Goal: Complete application form

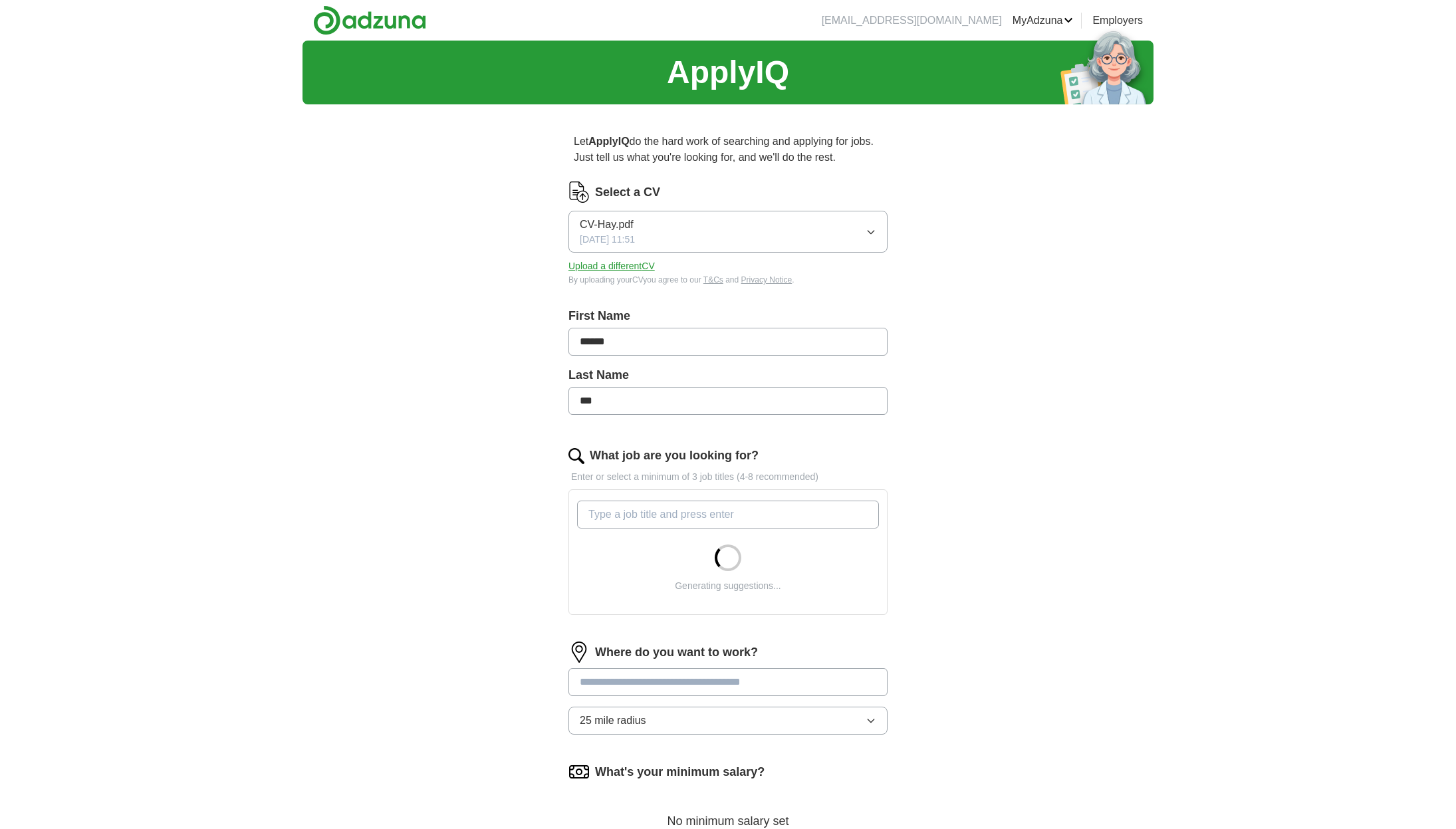
click at [870, 233] on icon "button" at bounding box center [870, 231] width 10 height 10
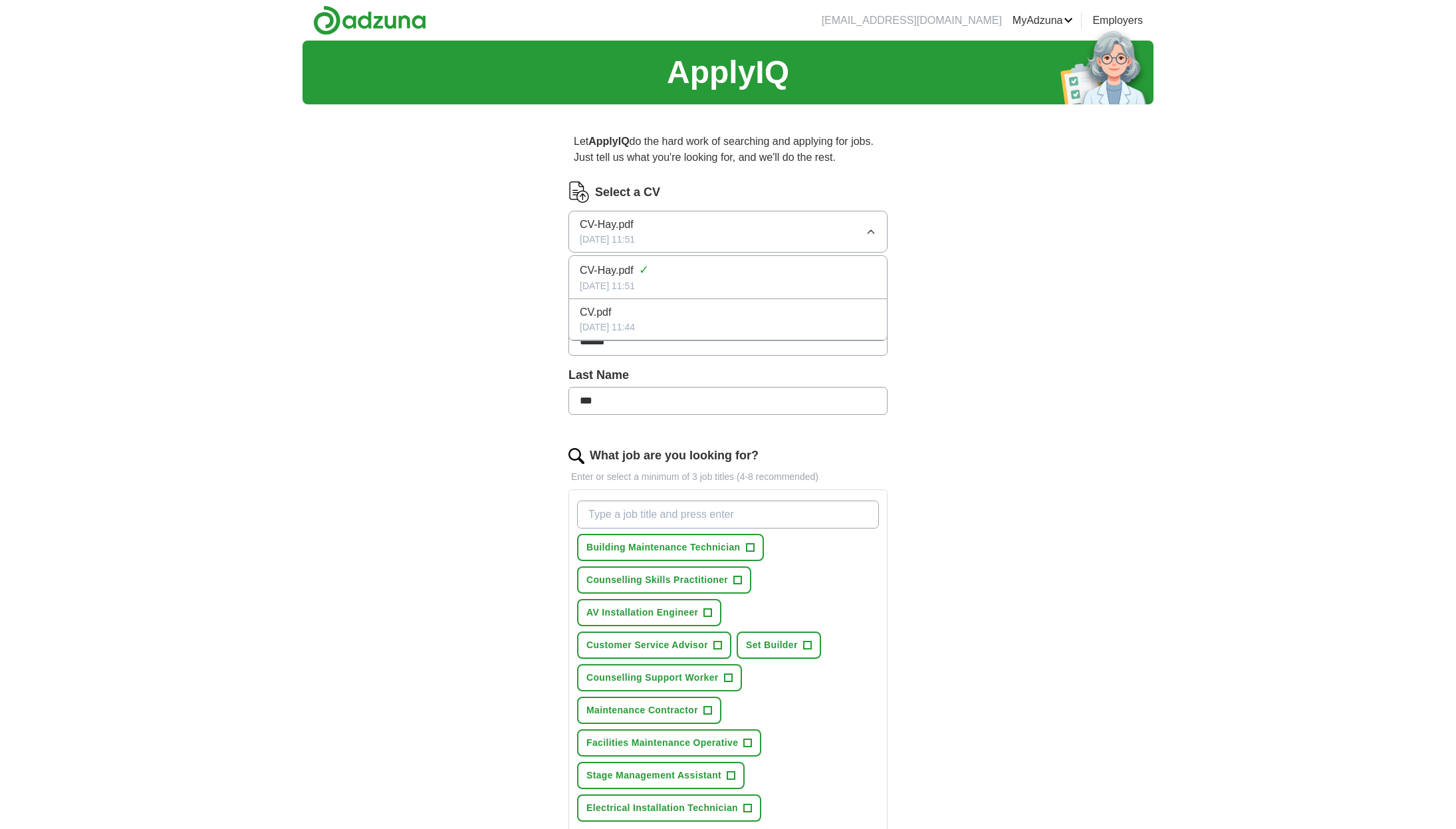
click at [1056, 242] on div "ApplyIQ Let ApplyIQ do the hard work of searching and applying for jobs. Just t…" at bounding box center [728, 623] width 851 height 1165
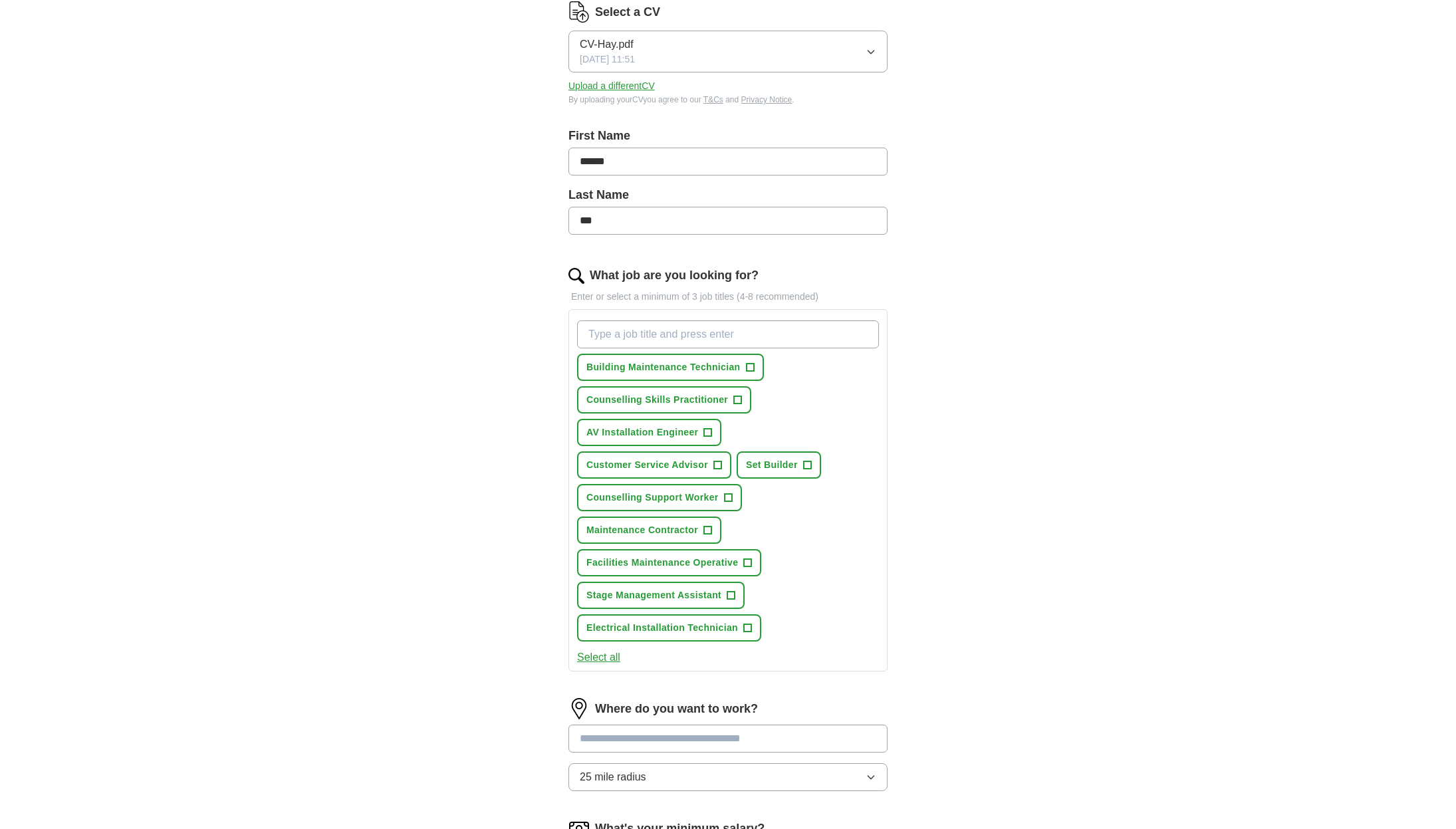
scroll to position [181, 0]
click at [705, 431] on span "+" at bounding box center [708, 431] width 8 height 10
click at [0, 0] on span "×" at bounding box center [0, 0] width 0 height 0
click at [749, 363] on span "+" at bounding box center [750, 367] width 8 height 10
click at [710, 525] on span "+" at bounding box center [707, 529] width 8 height 10
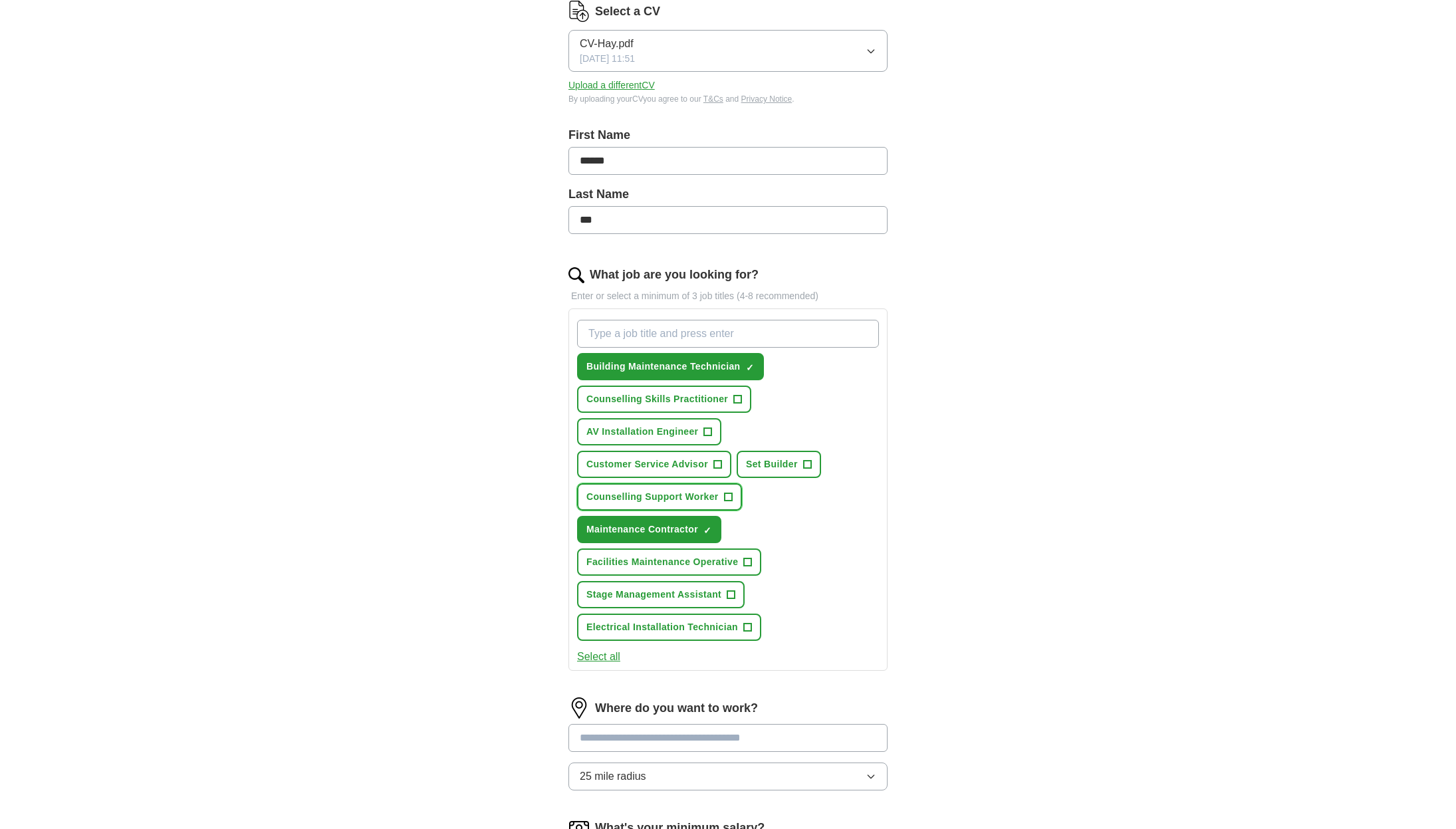
click at [692, 497] on span "Counselling Support Worker" at bounding box center [652, 497] width 132 height 14
click at [0, 0] on span "×" at bounding box center [0, 0] width 0 height 0
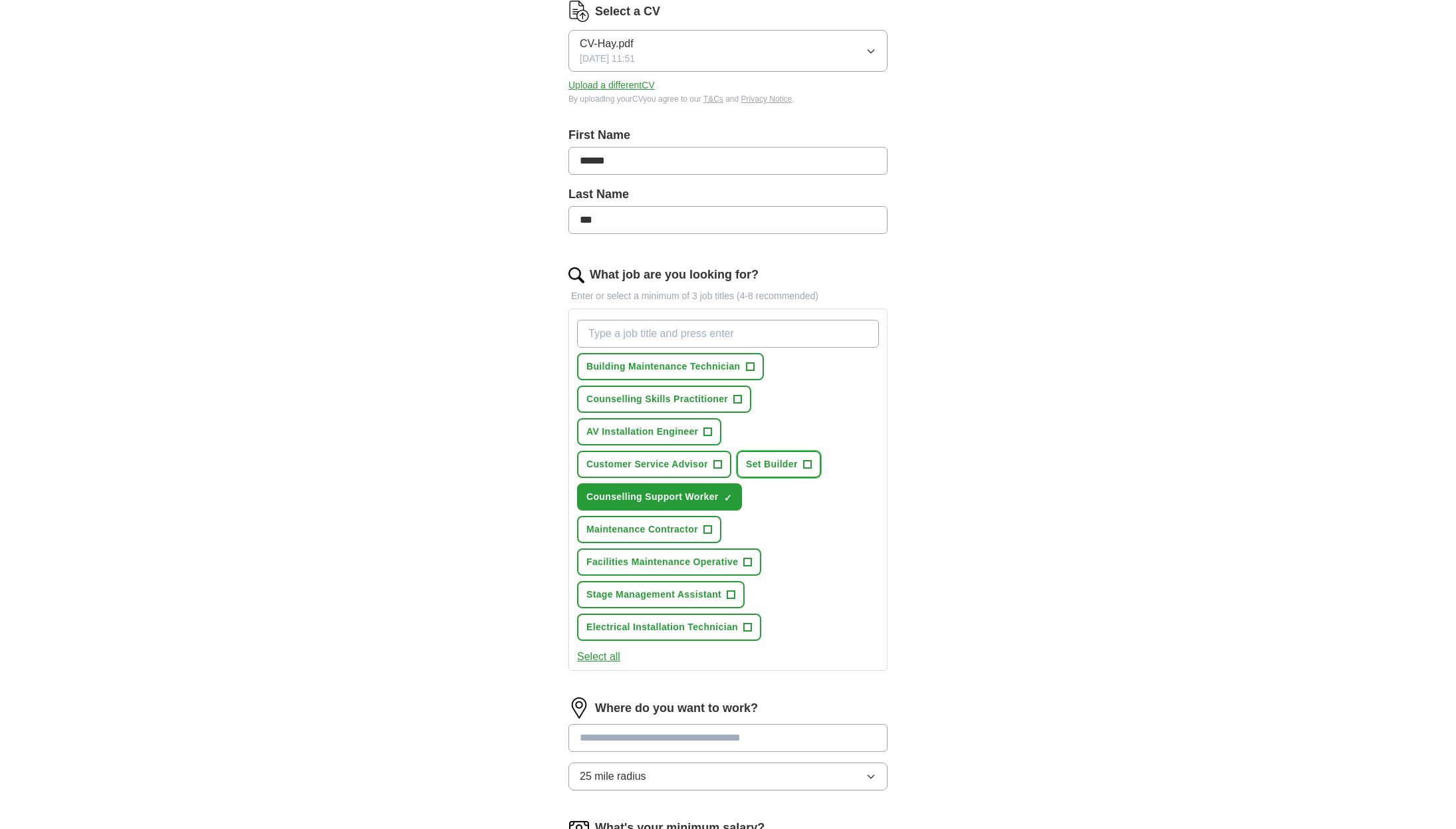
click at [803, 464] on span "+" at bounding box center [807, 464] width 8 height 10
click at [747, 559] on span "+" at bounding box center [748, 562] width 8 height 10
click at [752, 561] on span "✓ ×" at bounding box center [747, 562] width 9 height 8
click at [811, 462] on button "Set Builder ✓ ×" at bounding box center [778, 464] width 85 height 28
click at [734, 400] on span "+" at bounding box center [738, 399] width 8 height 10
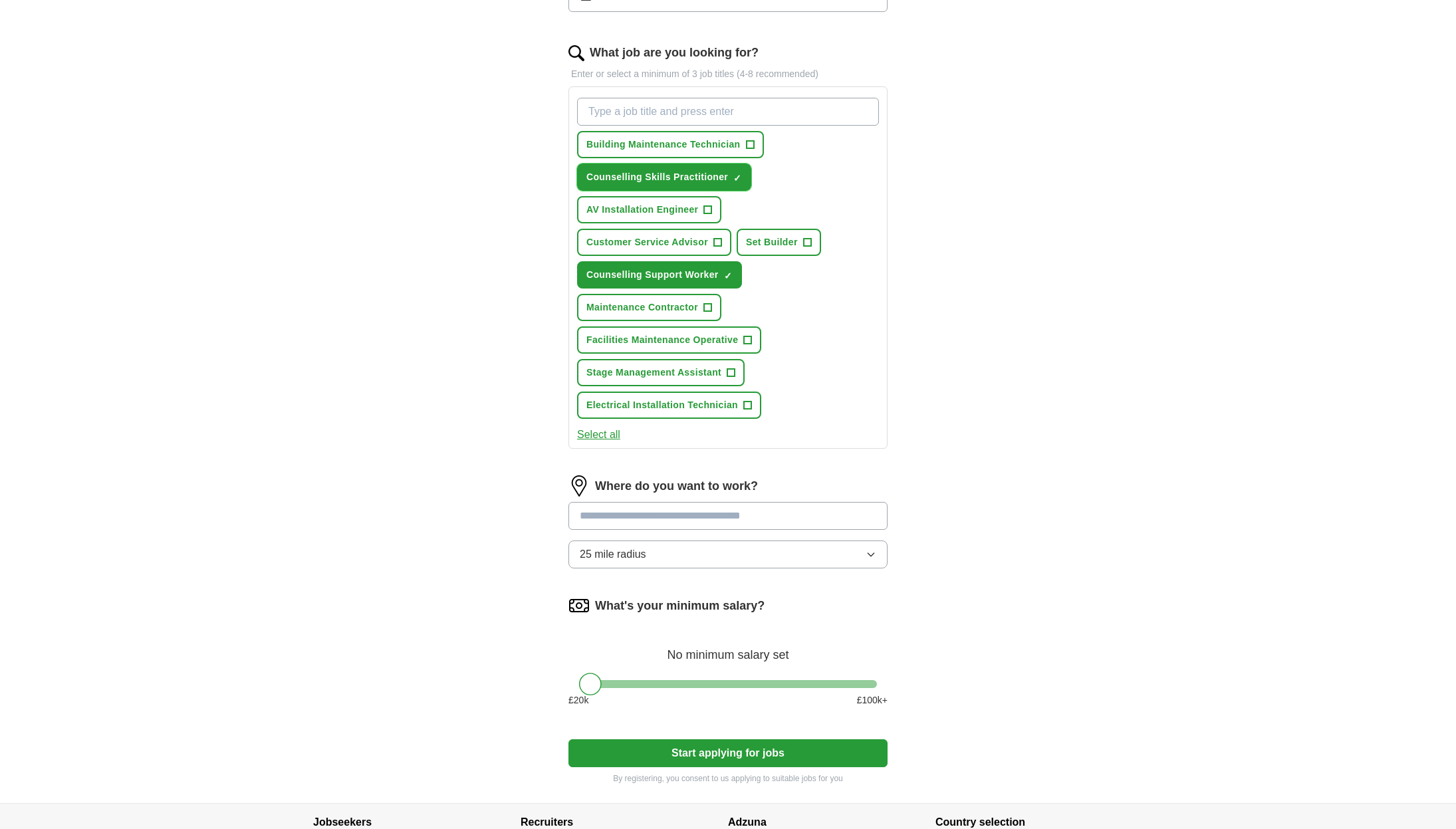
scroll to position [424, 0]
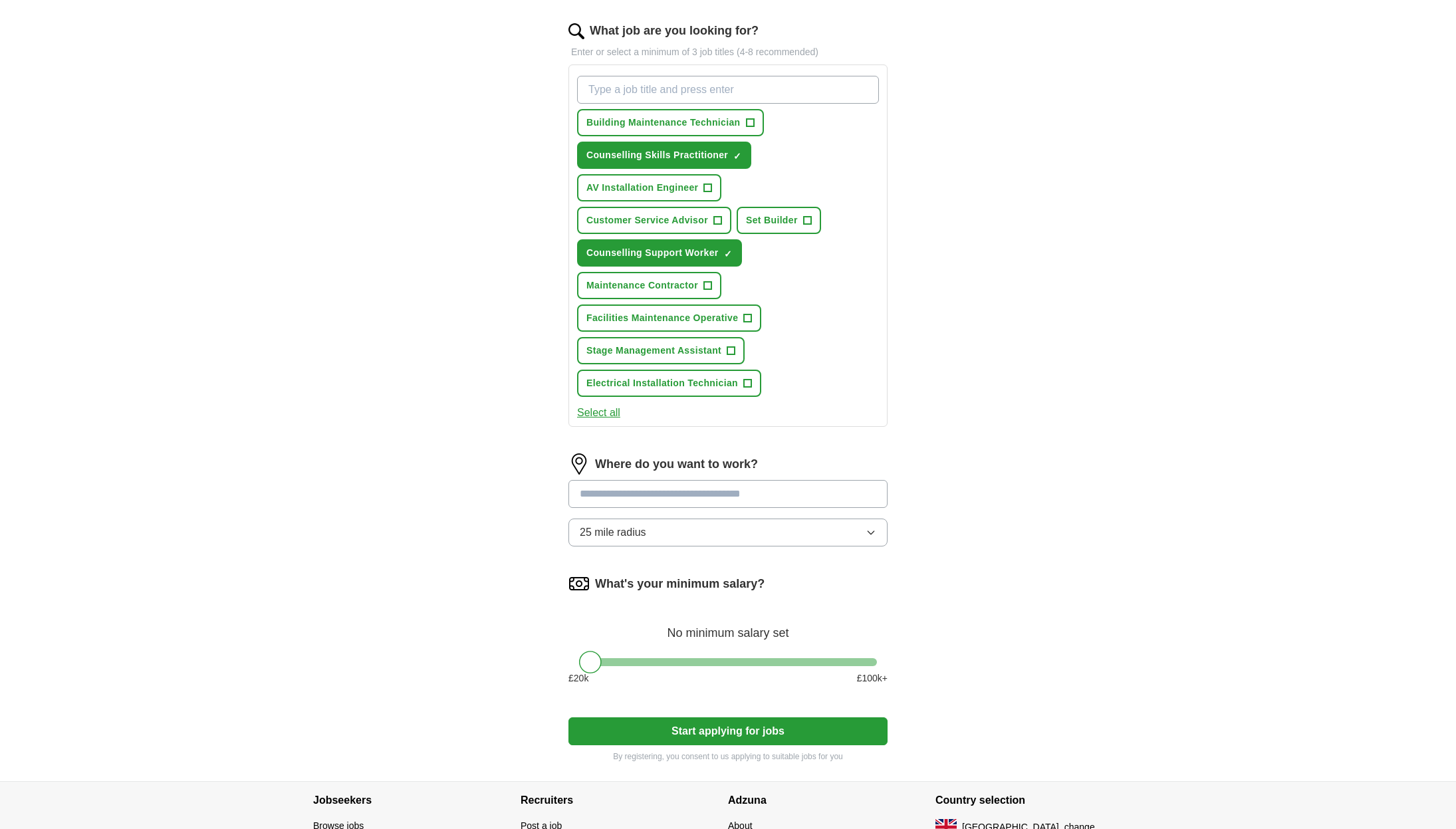
click at [818, 725] on button "Start applying for jobs" at bounding box center [728, 731] width 319 height 28
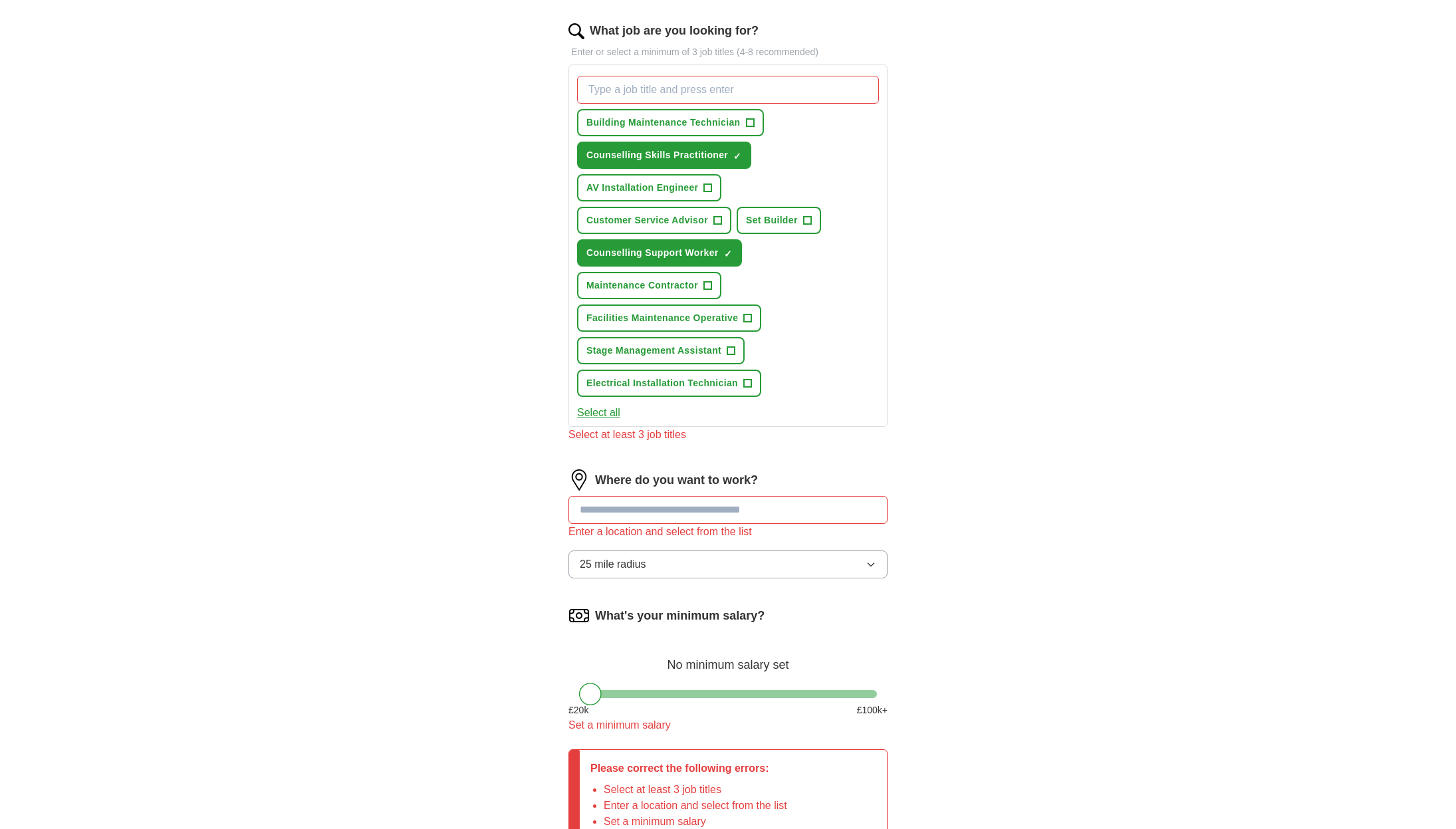
click at [823, 510] on input at bounding box center [728, 510] width 319 height 28
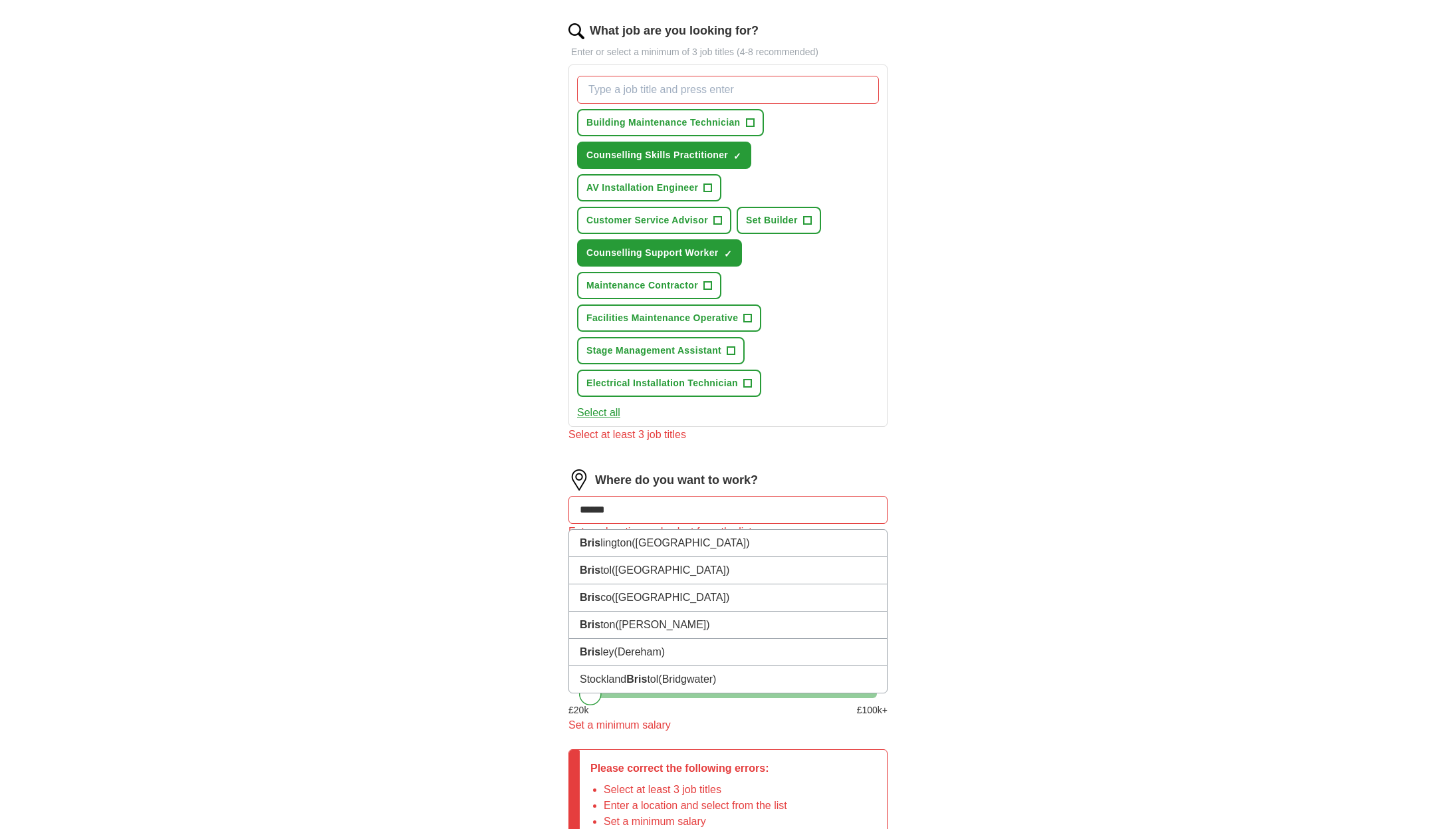
type input "*******"
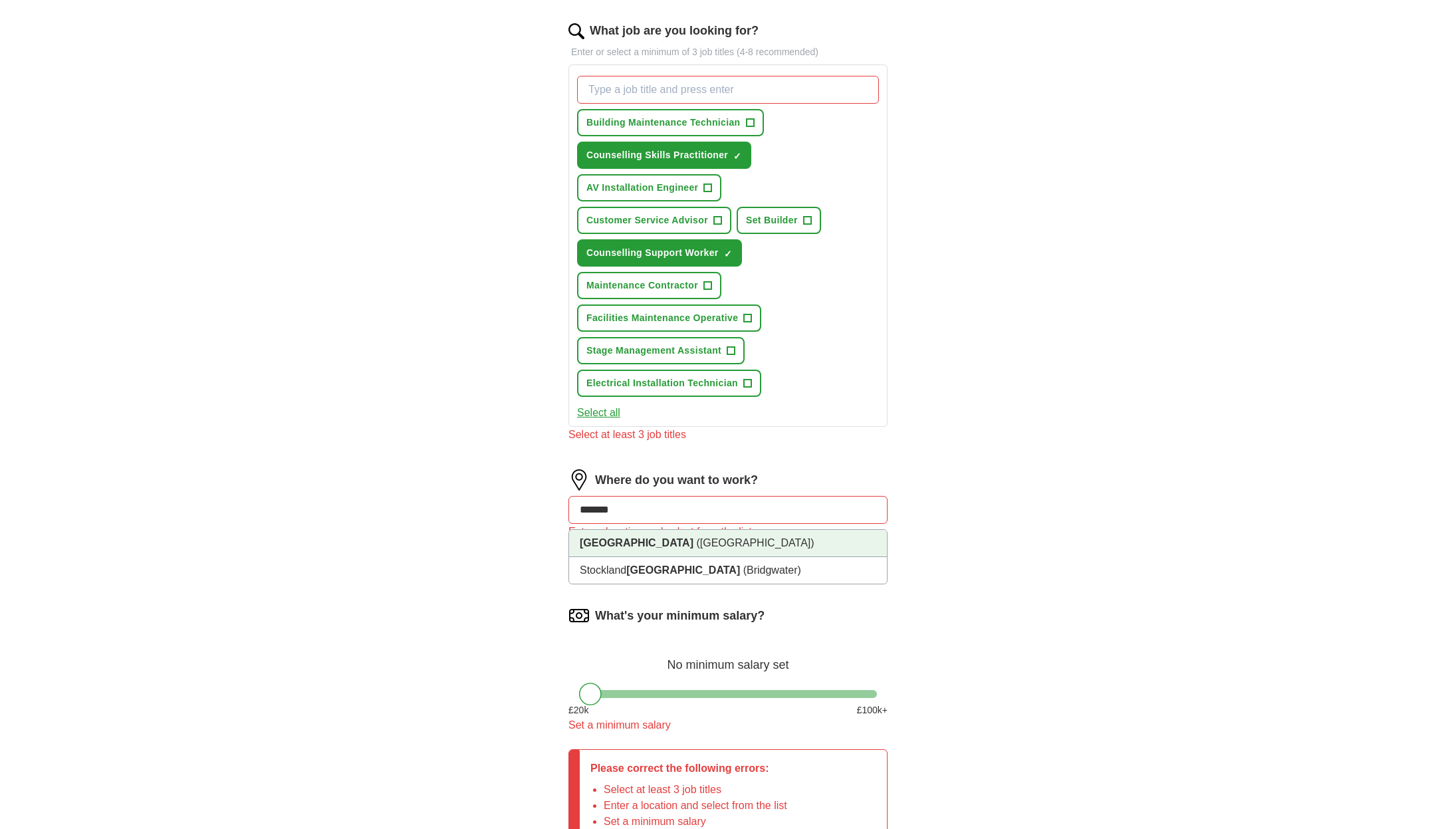
click at [773, 539] on li "[GEOGRAPHIC_DATA] ([GEOGRAPHIC_DATA])" at bounding box center [728, 543] width 318 height 28
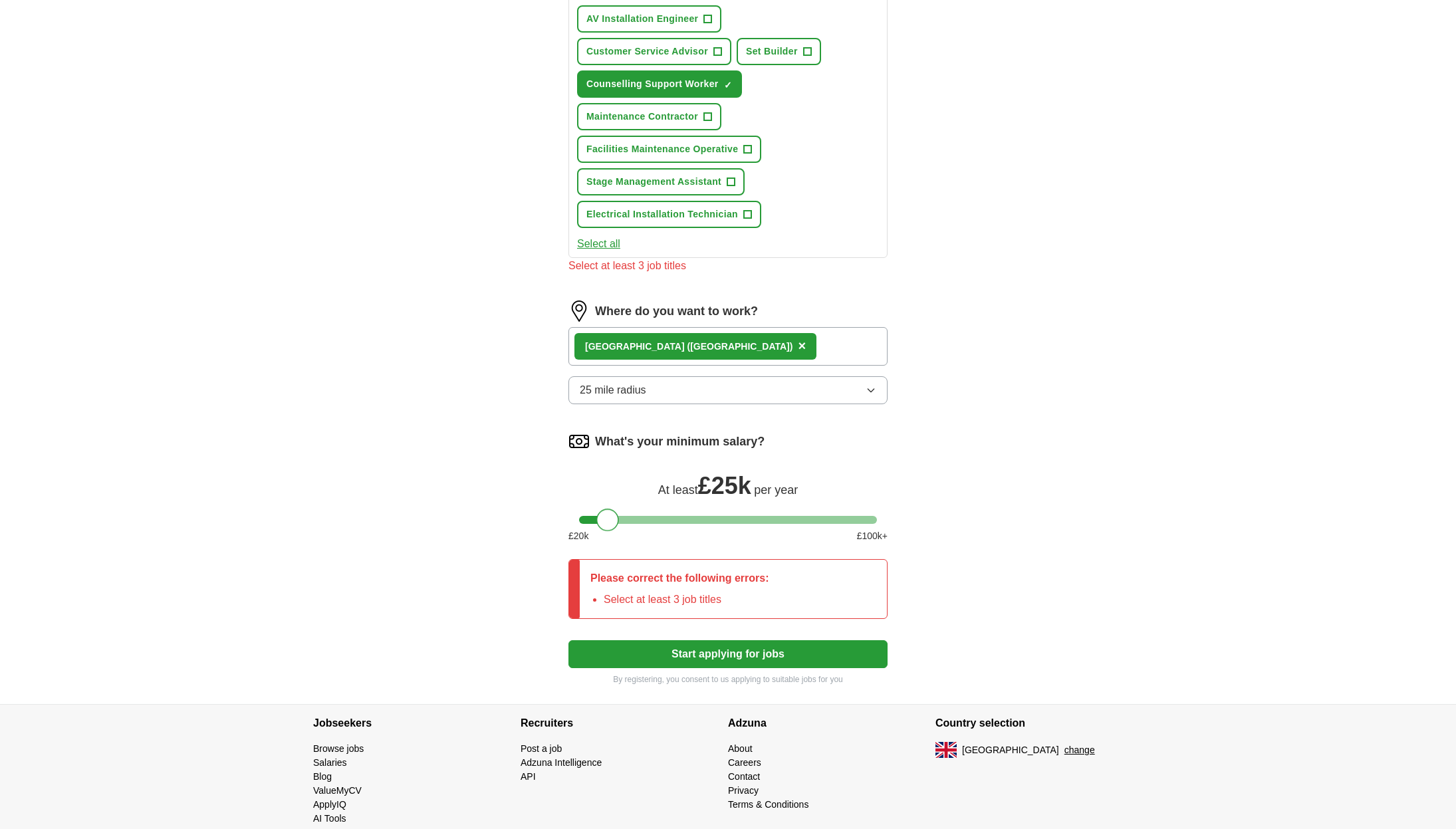
scroll to position [595, 0]
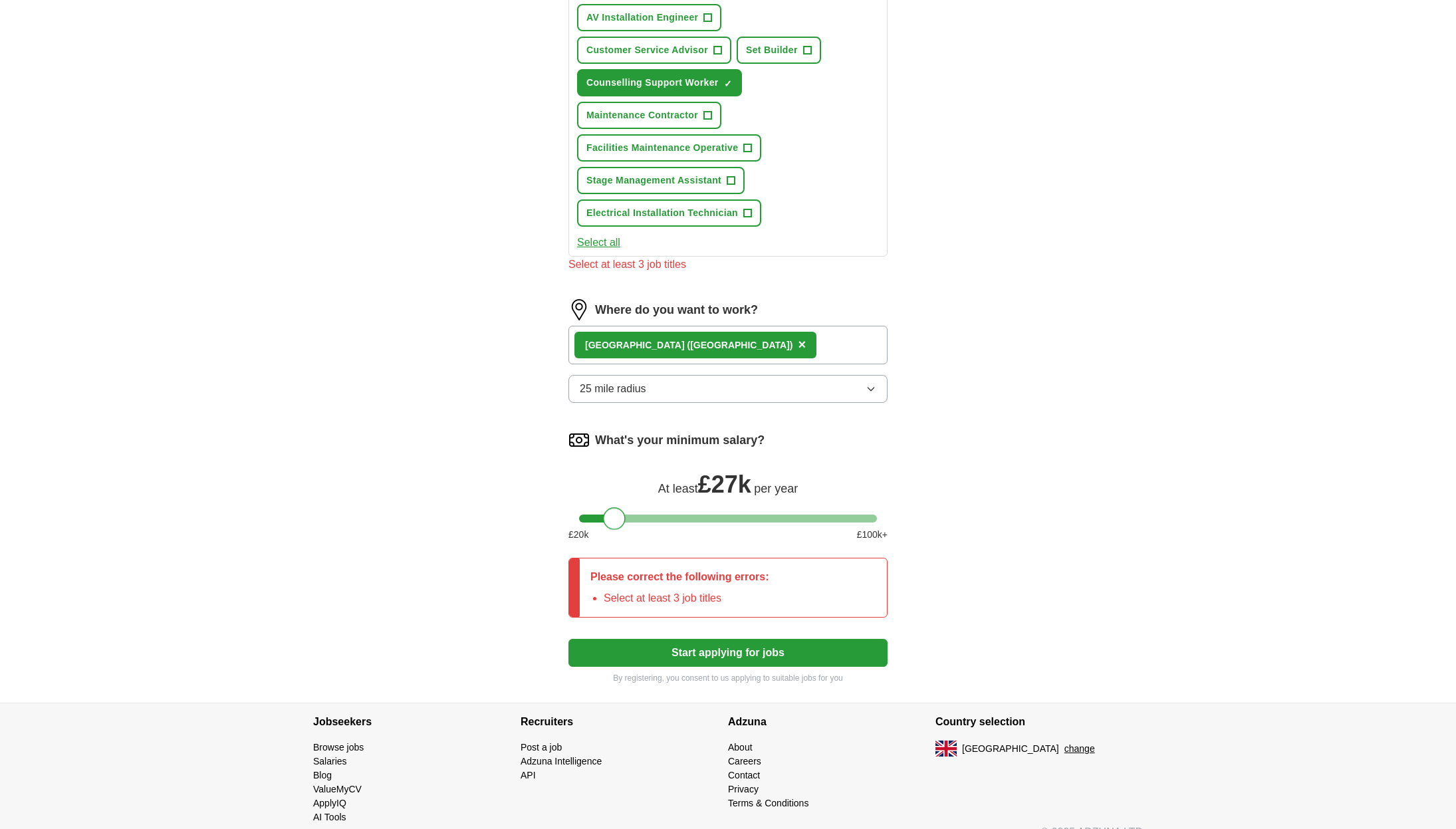
drag, startPoint x: 587, startPoint y: 532, endPoint x: 611, endPoint y: 525, distance: 25.0
click at [611, 525] on div at bounding box center [614, 518] width 23 height 23
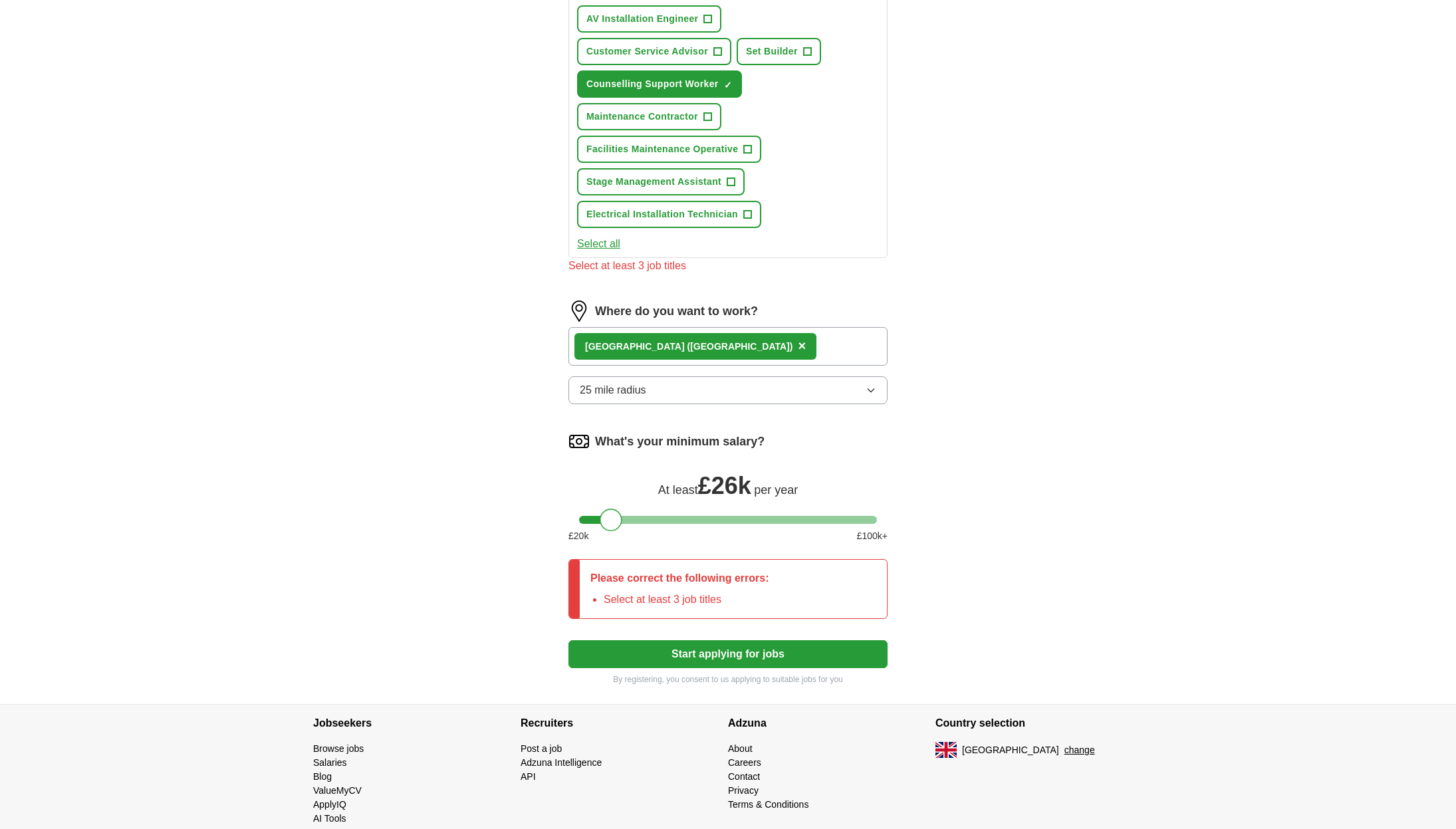
click at [613, 523] on div at bounding box center [610, 519] width 23 height 23
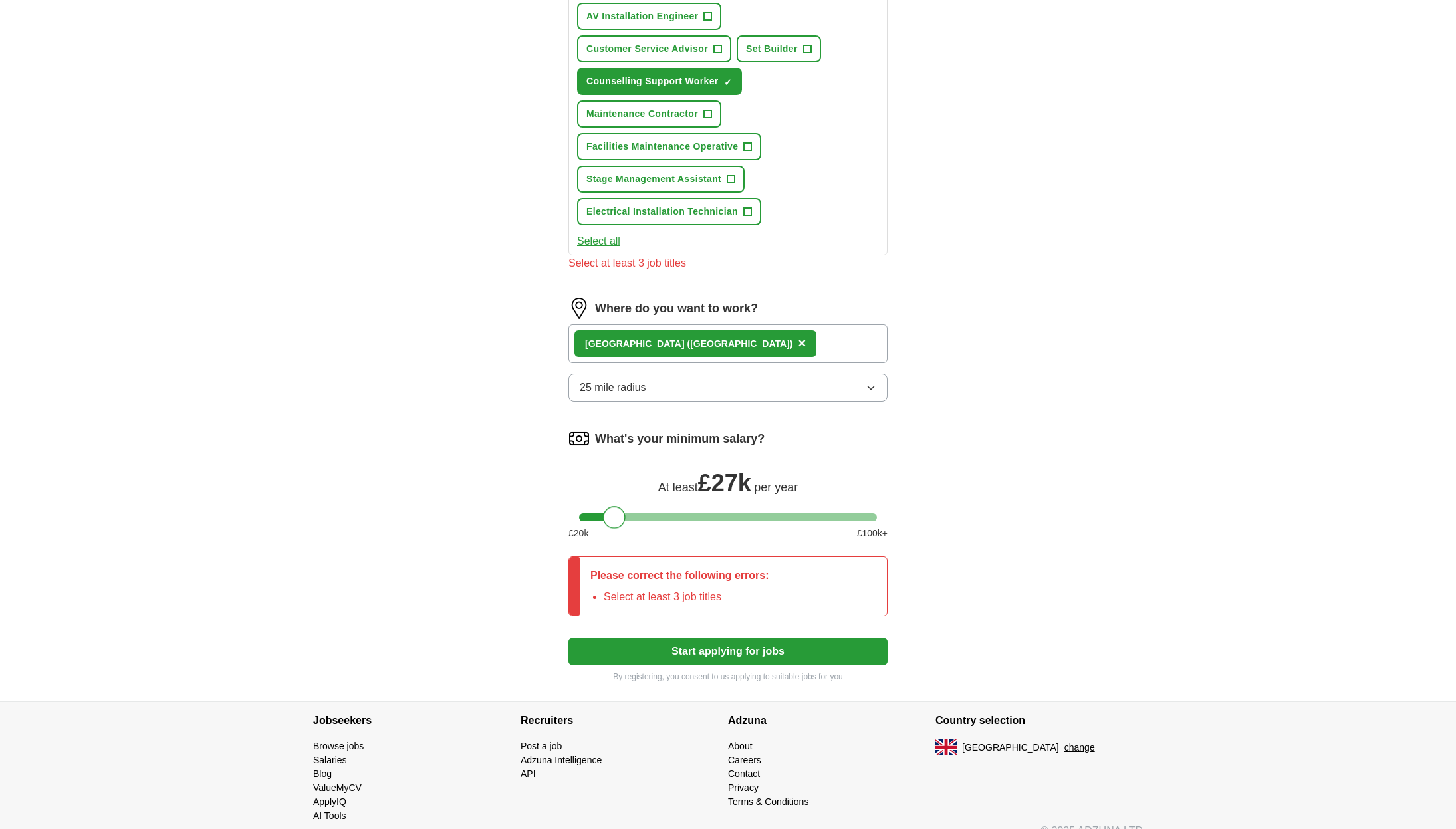
click at [615, 525] on div at bounding box center [614, 517] width 23 height 23
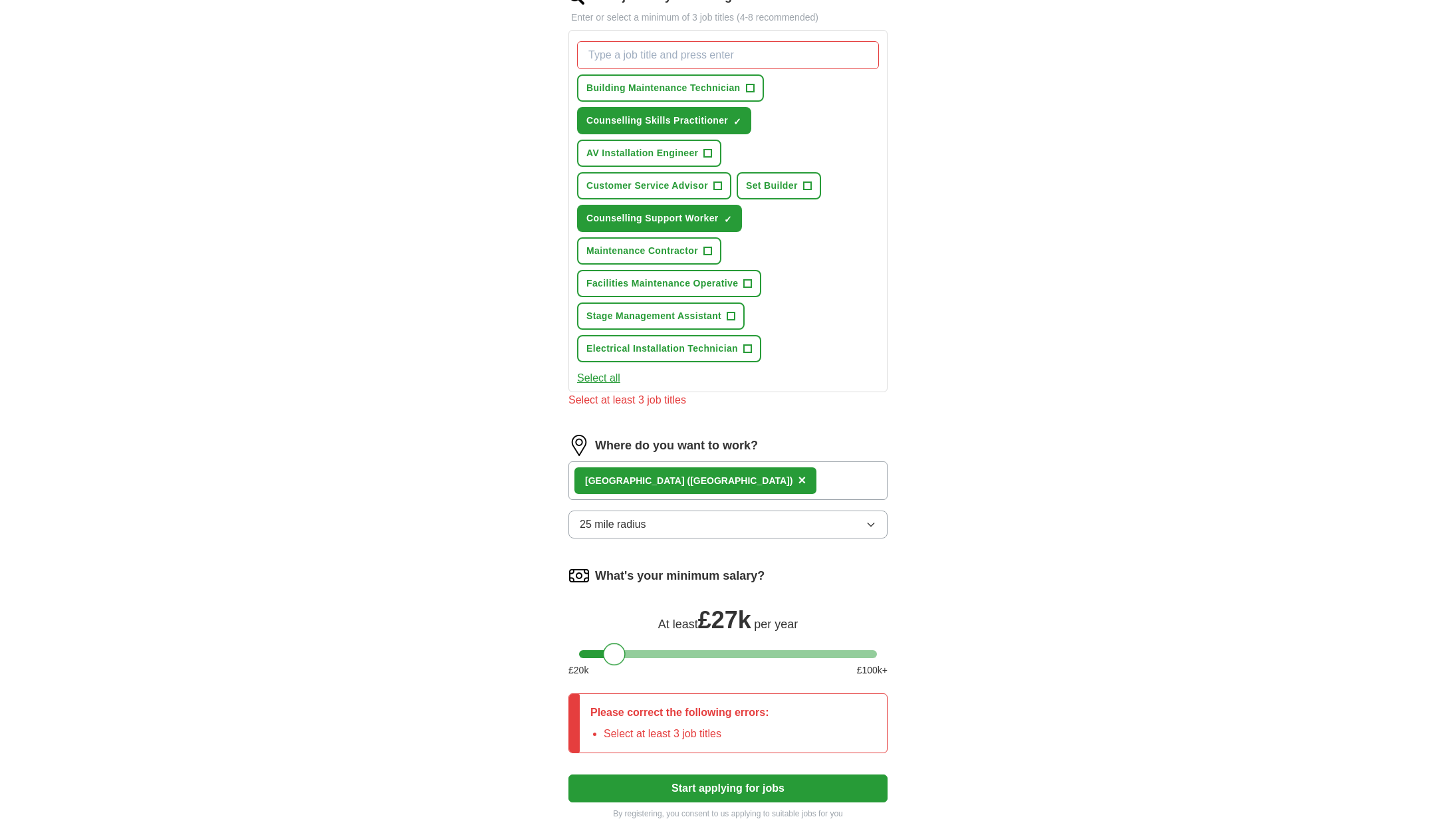
scroll to position [285, 0]
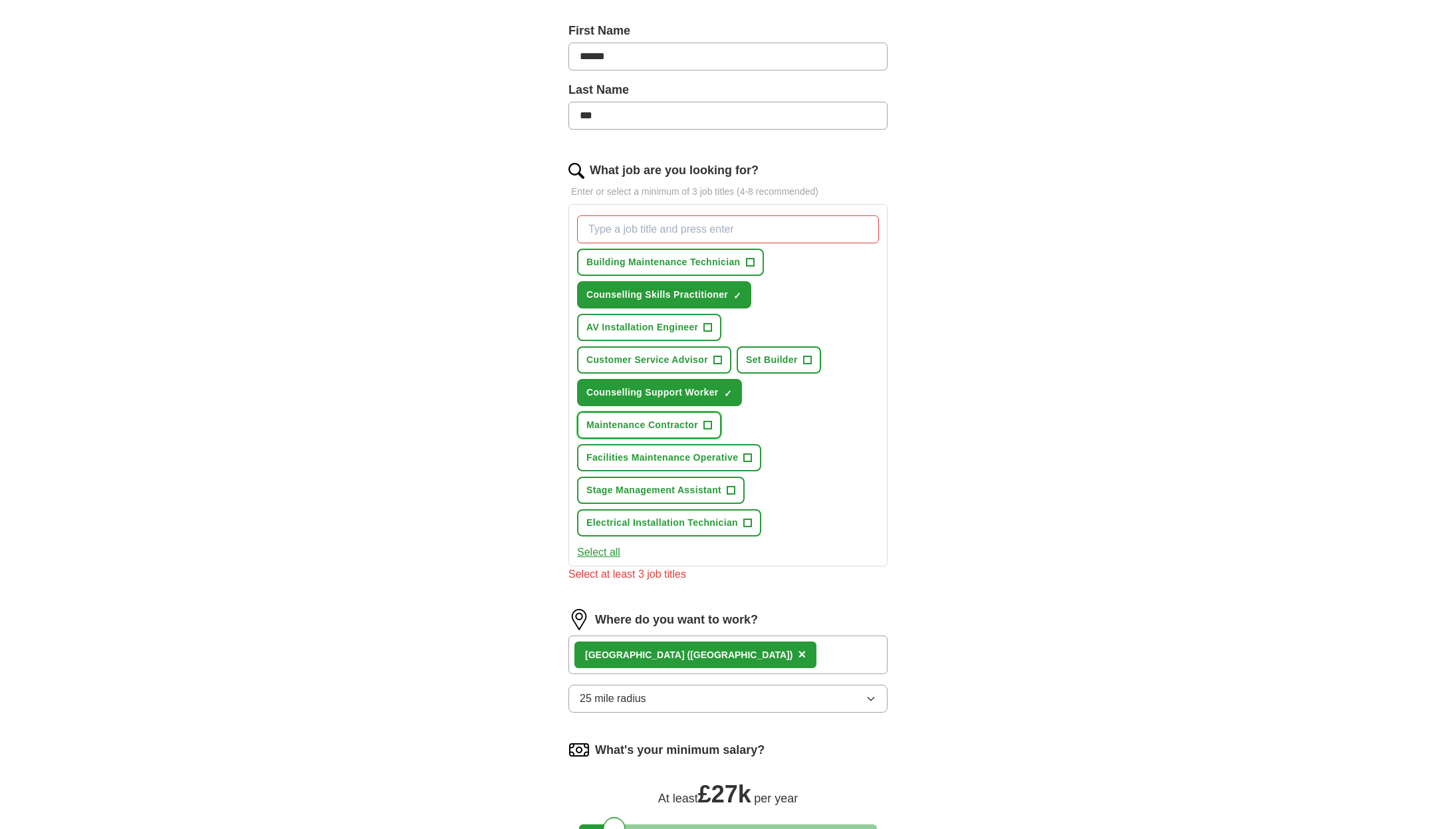
click at [708, 423] on span "+" at bounding box center [707, 425] width 8 height 10
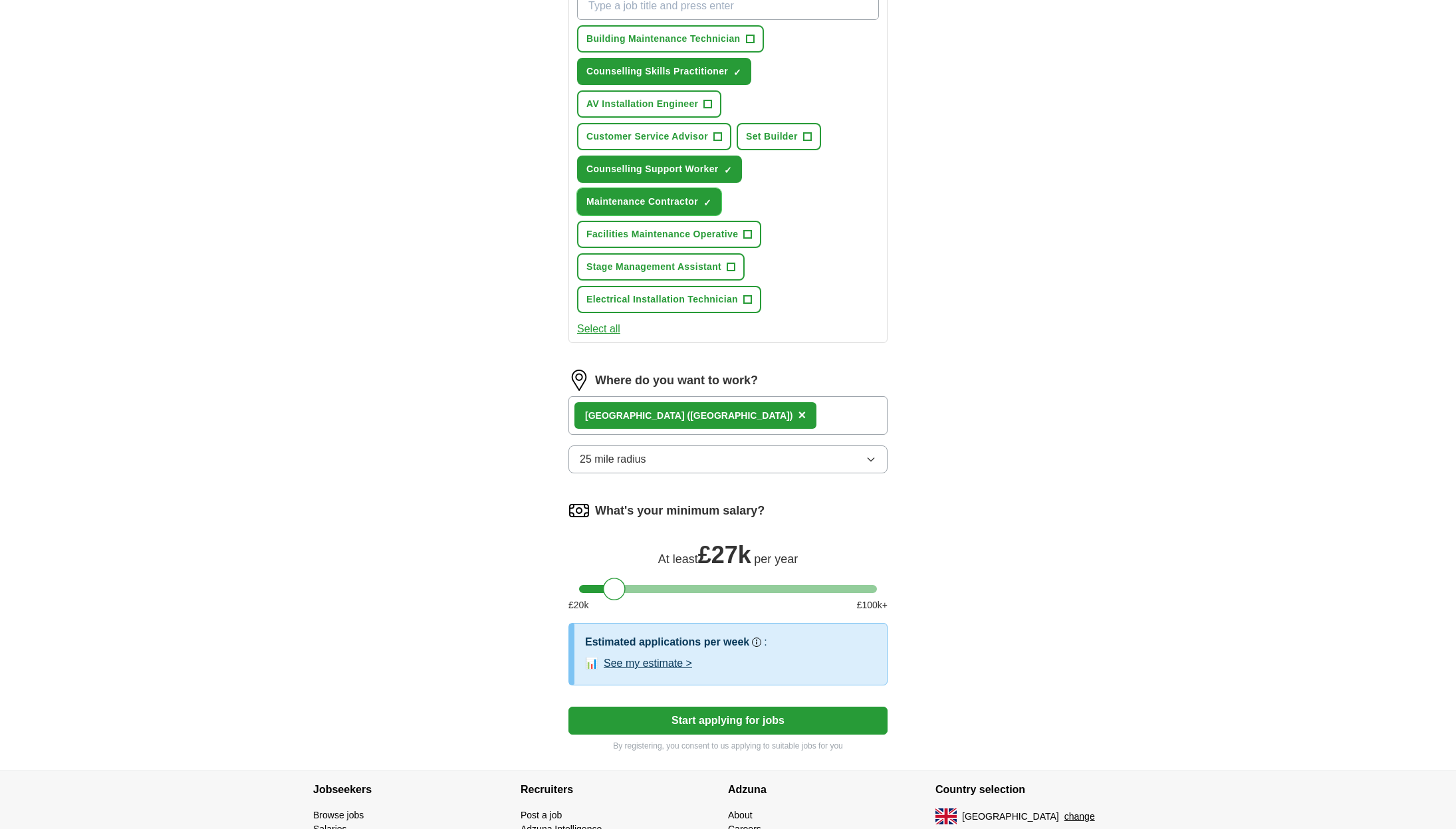
scroll to position [598, 0]
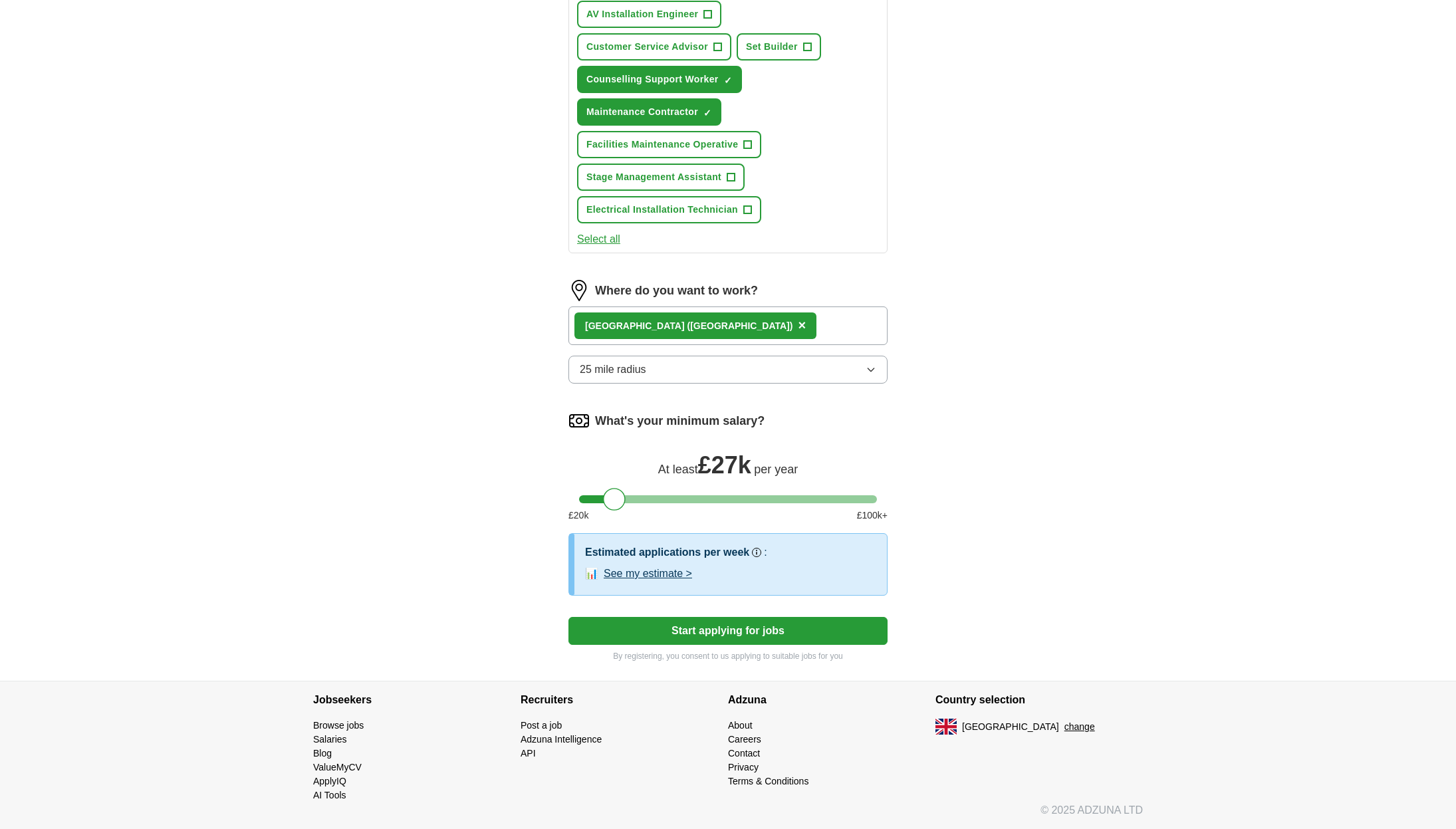
click at [716, 632] on button "Start applying for jobs" at bounding box center [728, 630] width 319 height 28
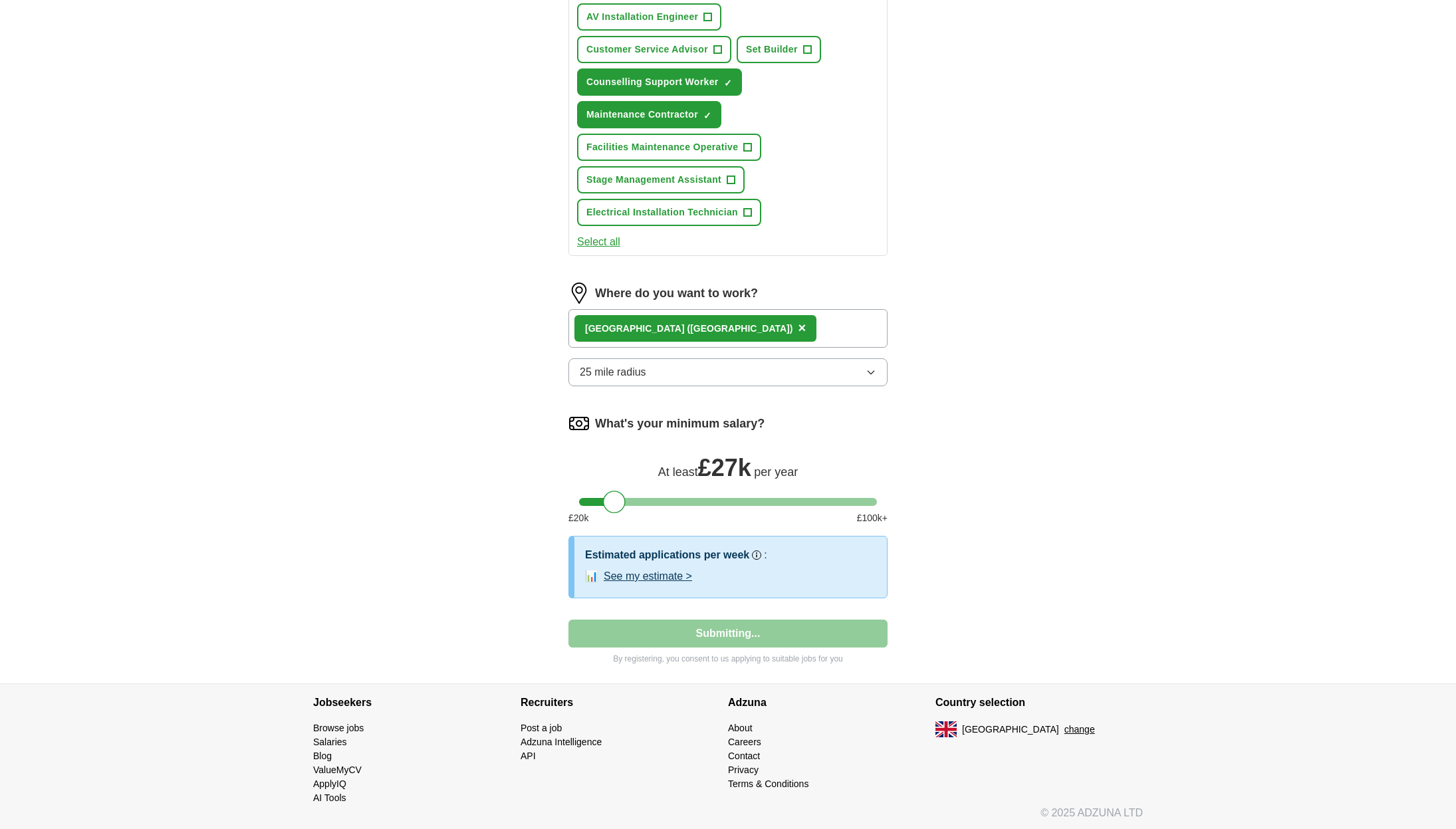
select select "**"
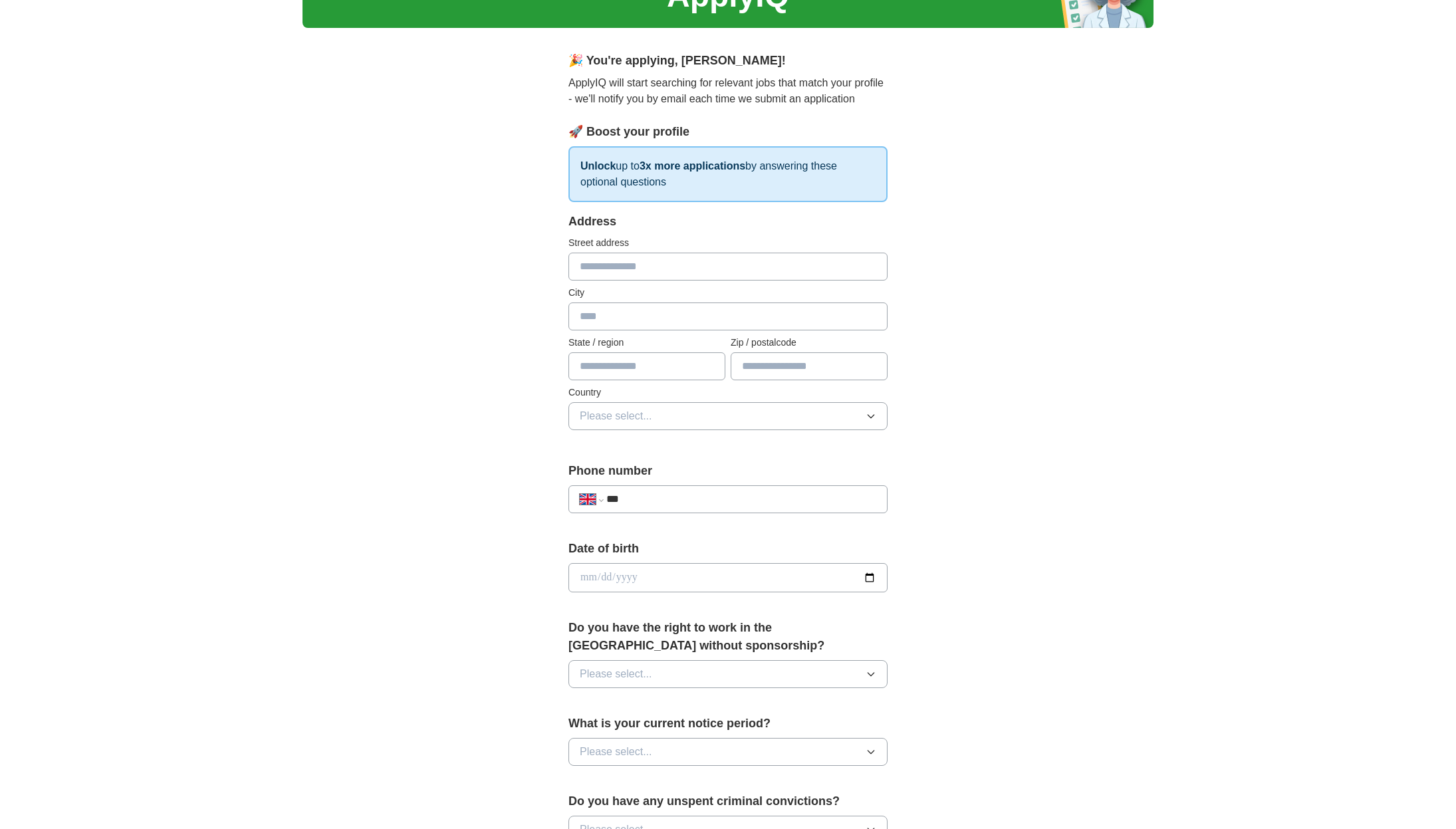
scroll to position [0, 0]
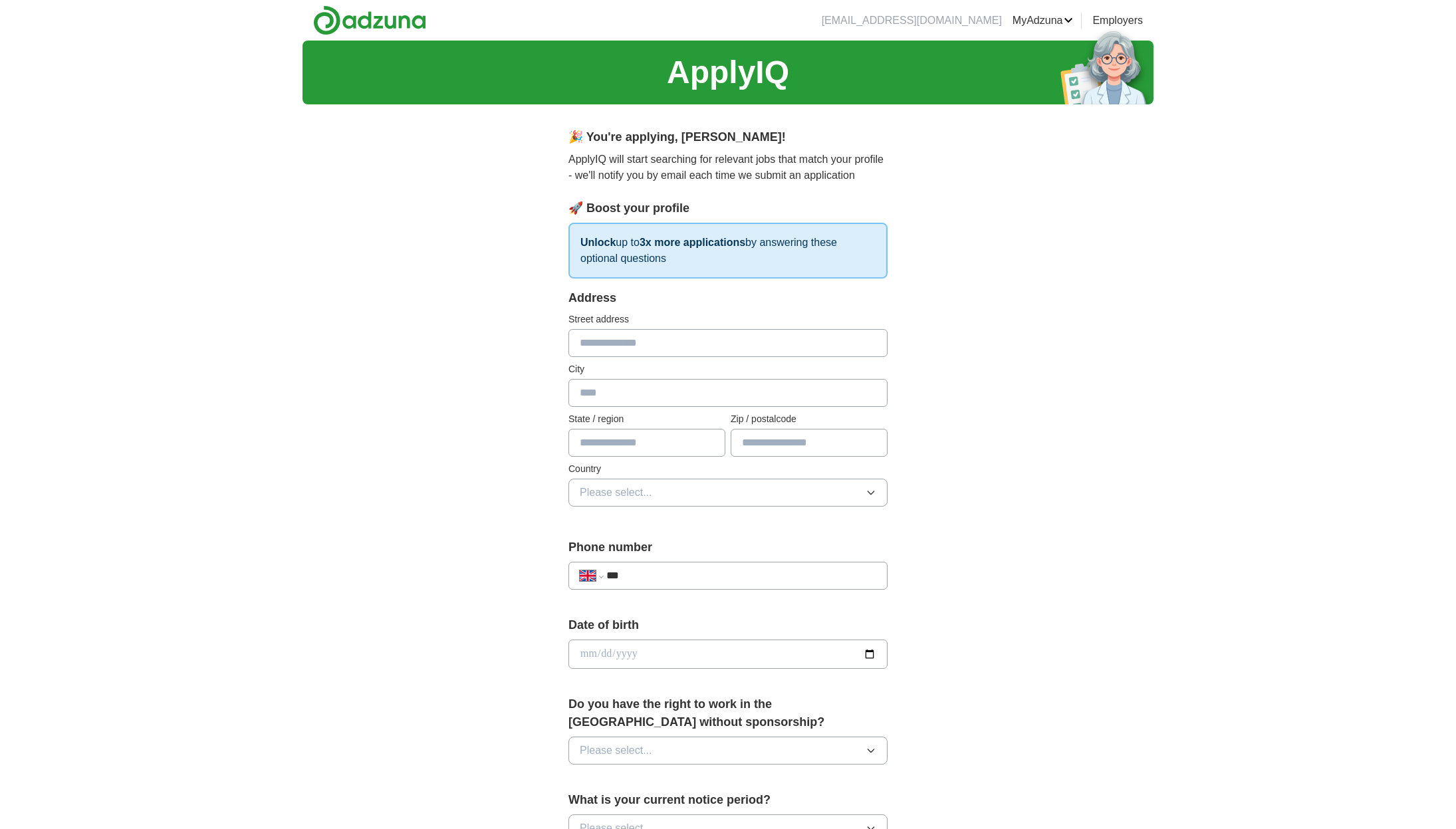
click at [707, 350] on input "text" at bounding box center [728, 343] width 319 height 28
type input "**********"
type input "*******"
type input "****"
type input "*******"
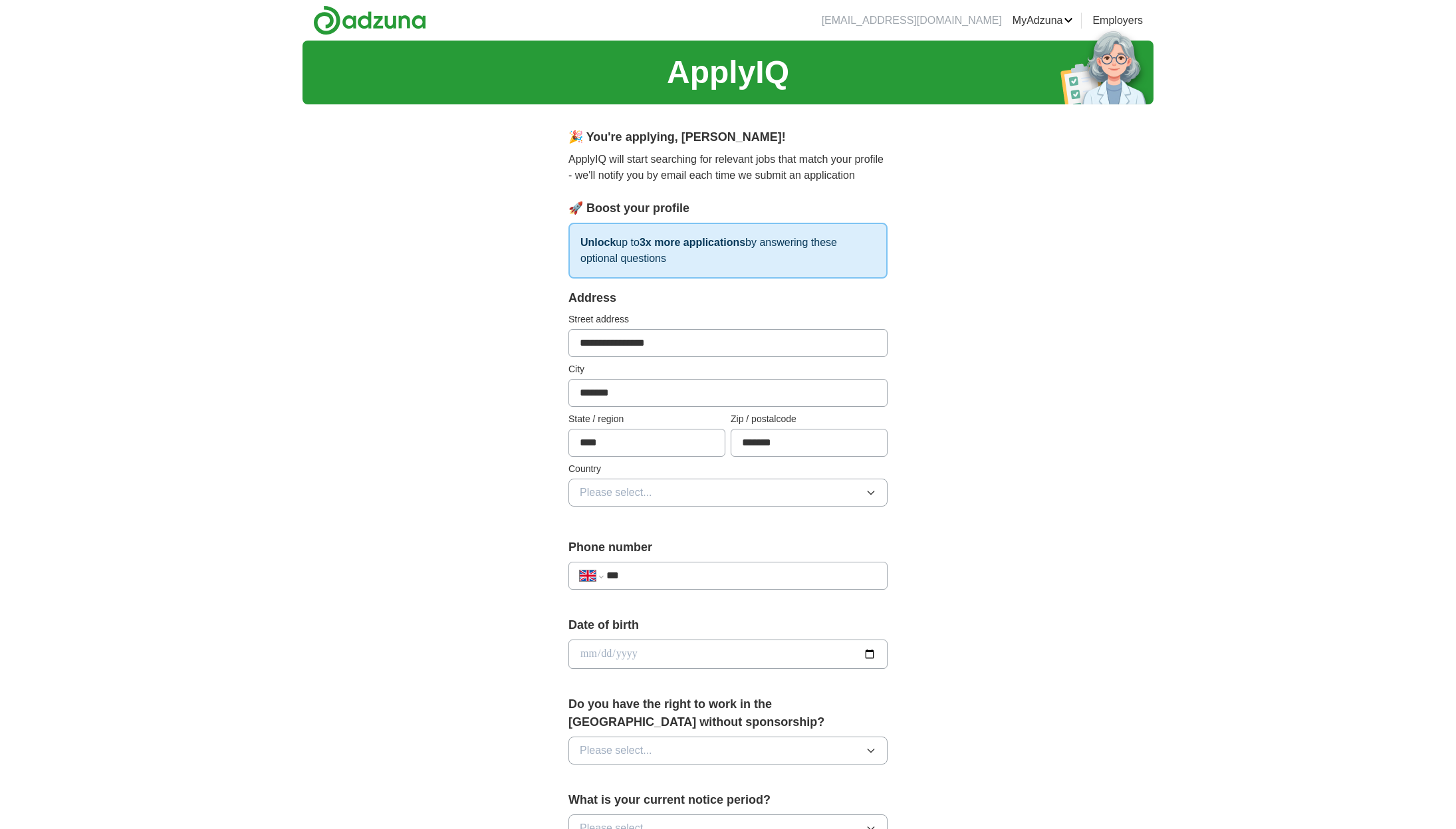
type input "**********"
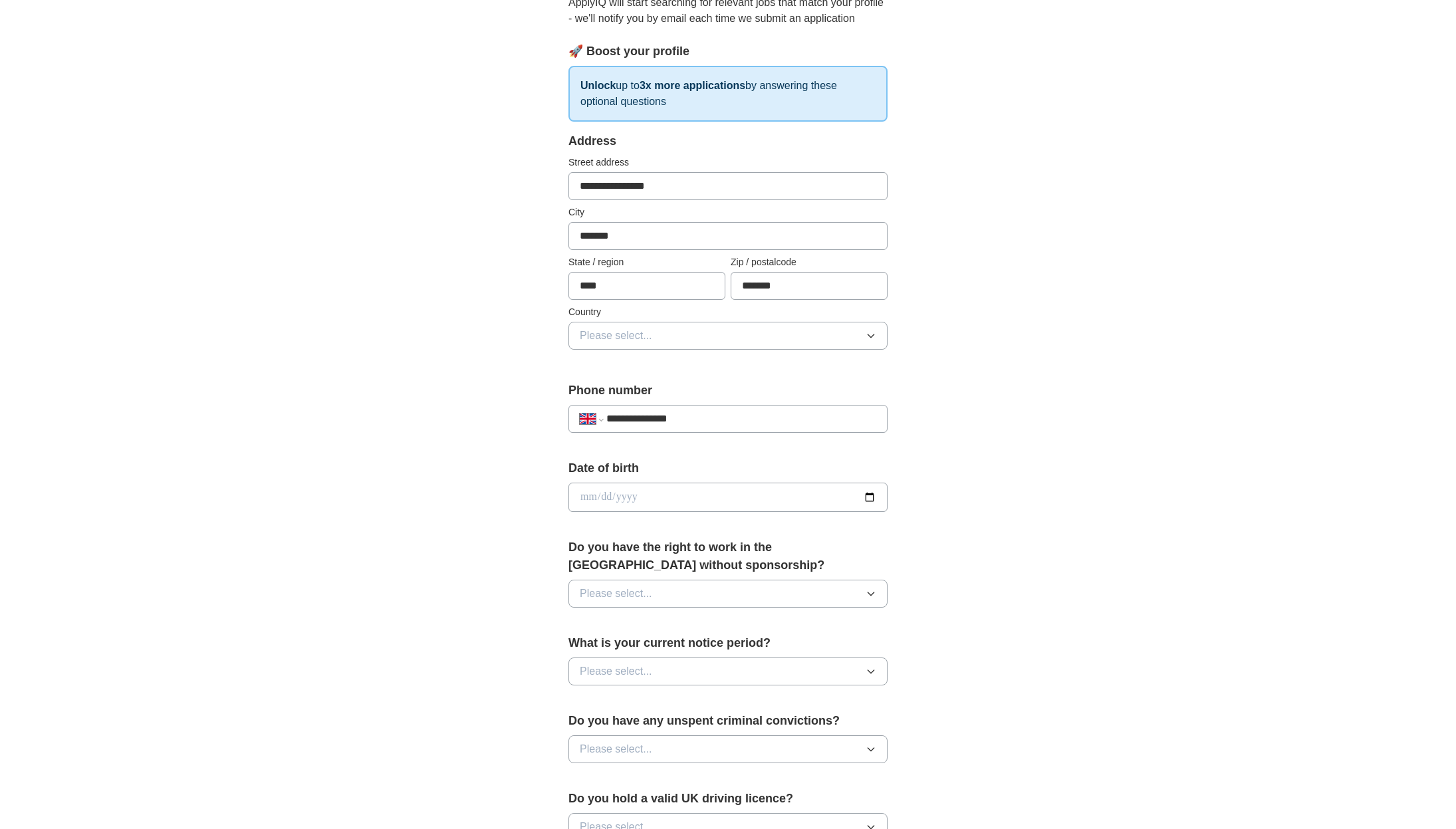
scroll to position [164, 0]
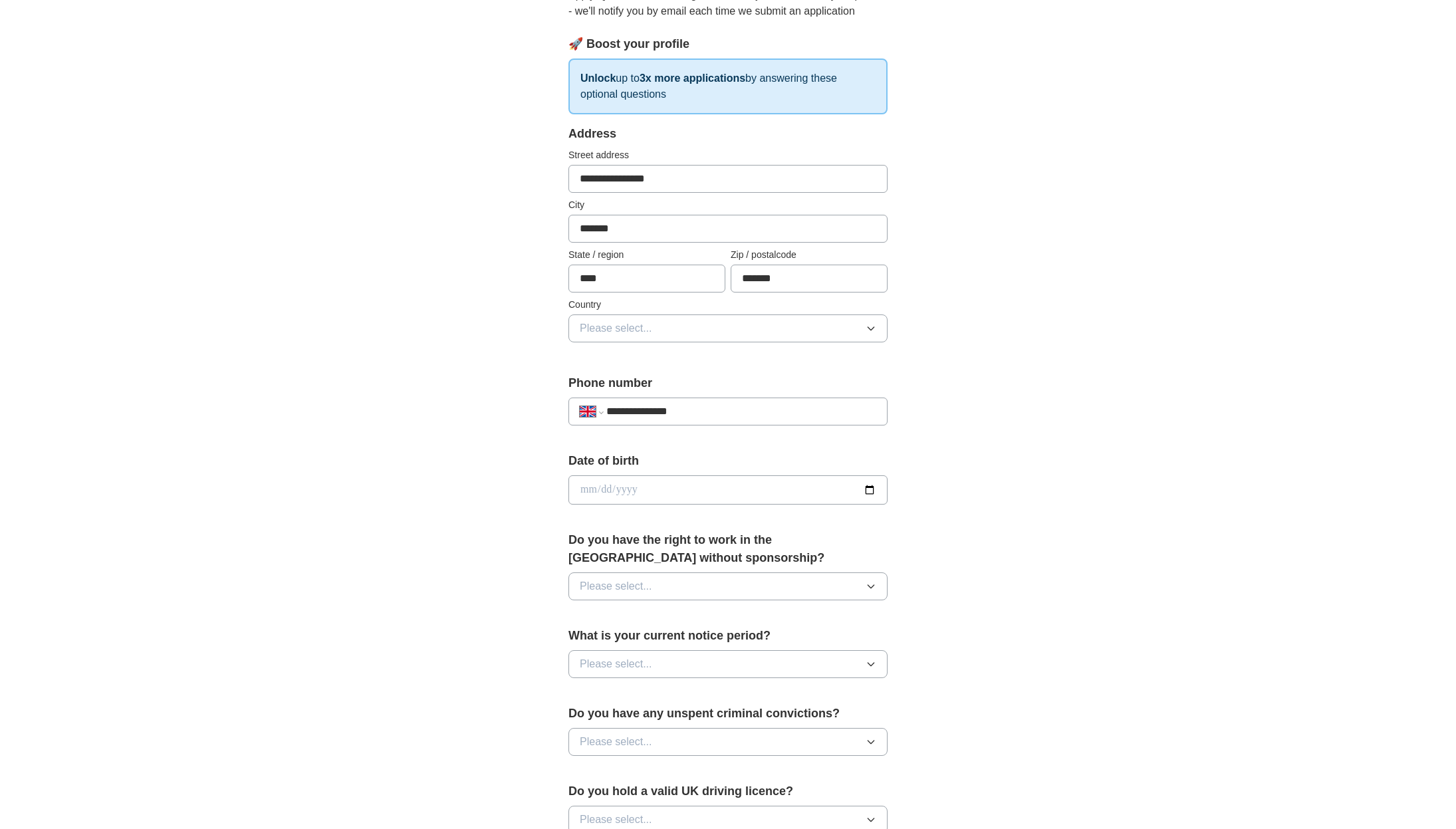
click at [870, 327] on icon "button" at bounding box center [870, 328] width 10 height 10
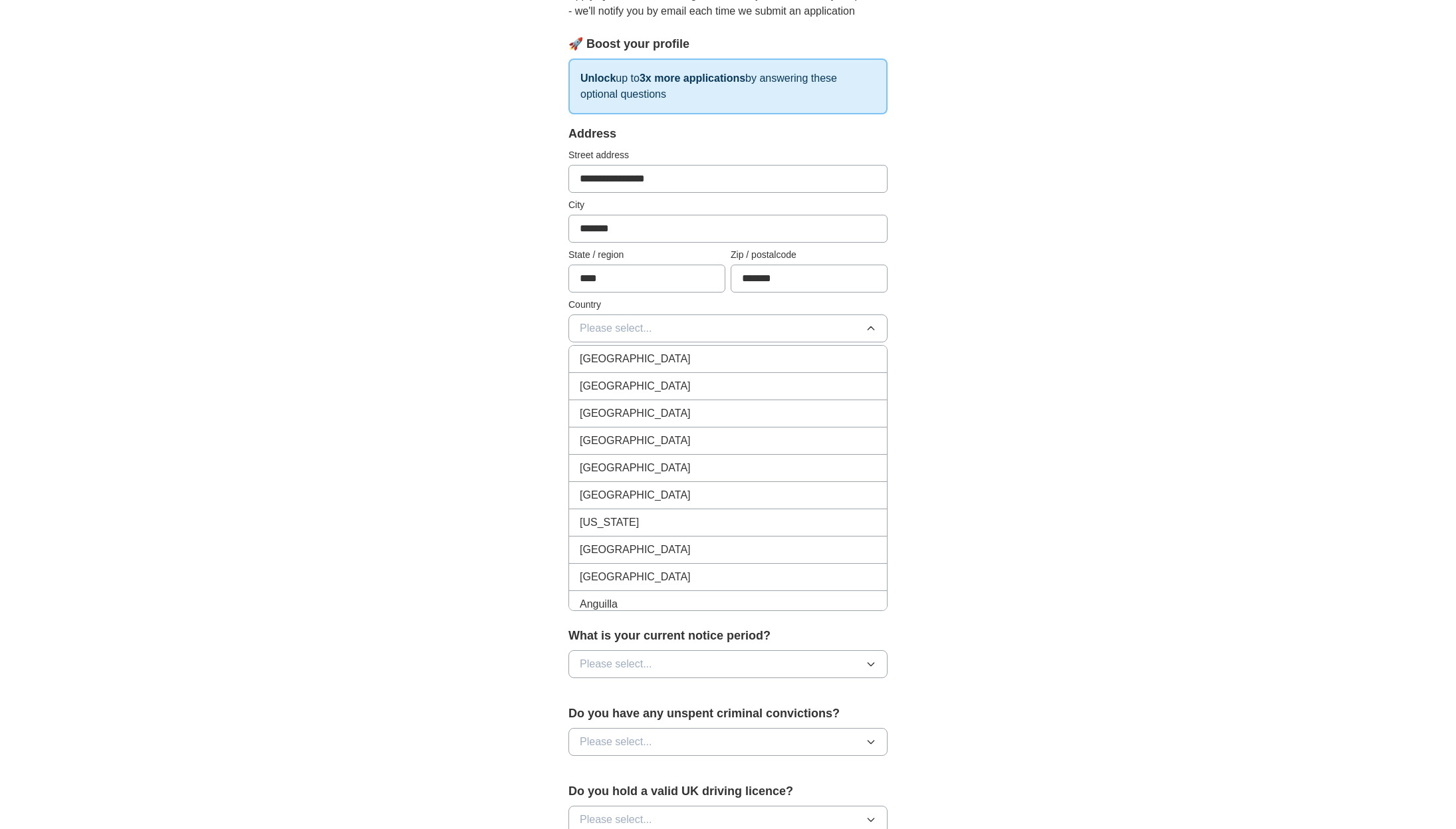
click at [837, 358] on div "[GEOGRAPHIC_DATA]" at bounding box center [727, 358] width 297 height 16
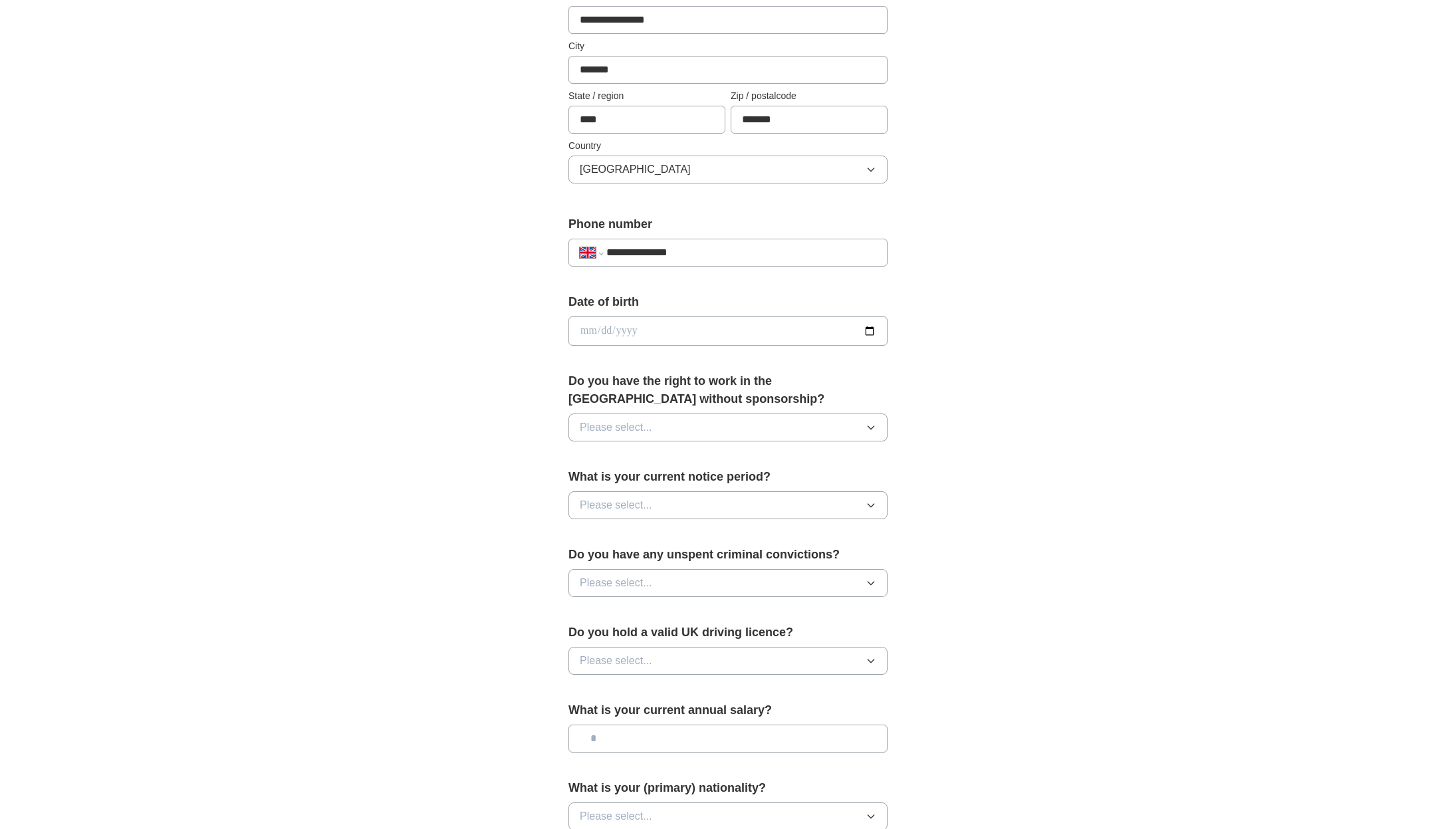
scroll to position [324, 0]
click at [846, 327] on input "date" at bounding box center [728, 330] width 319 height 30
type input "**********"
click at [869, 425] on icon "button" at bounding box center [870, 426] width 10 height 10
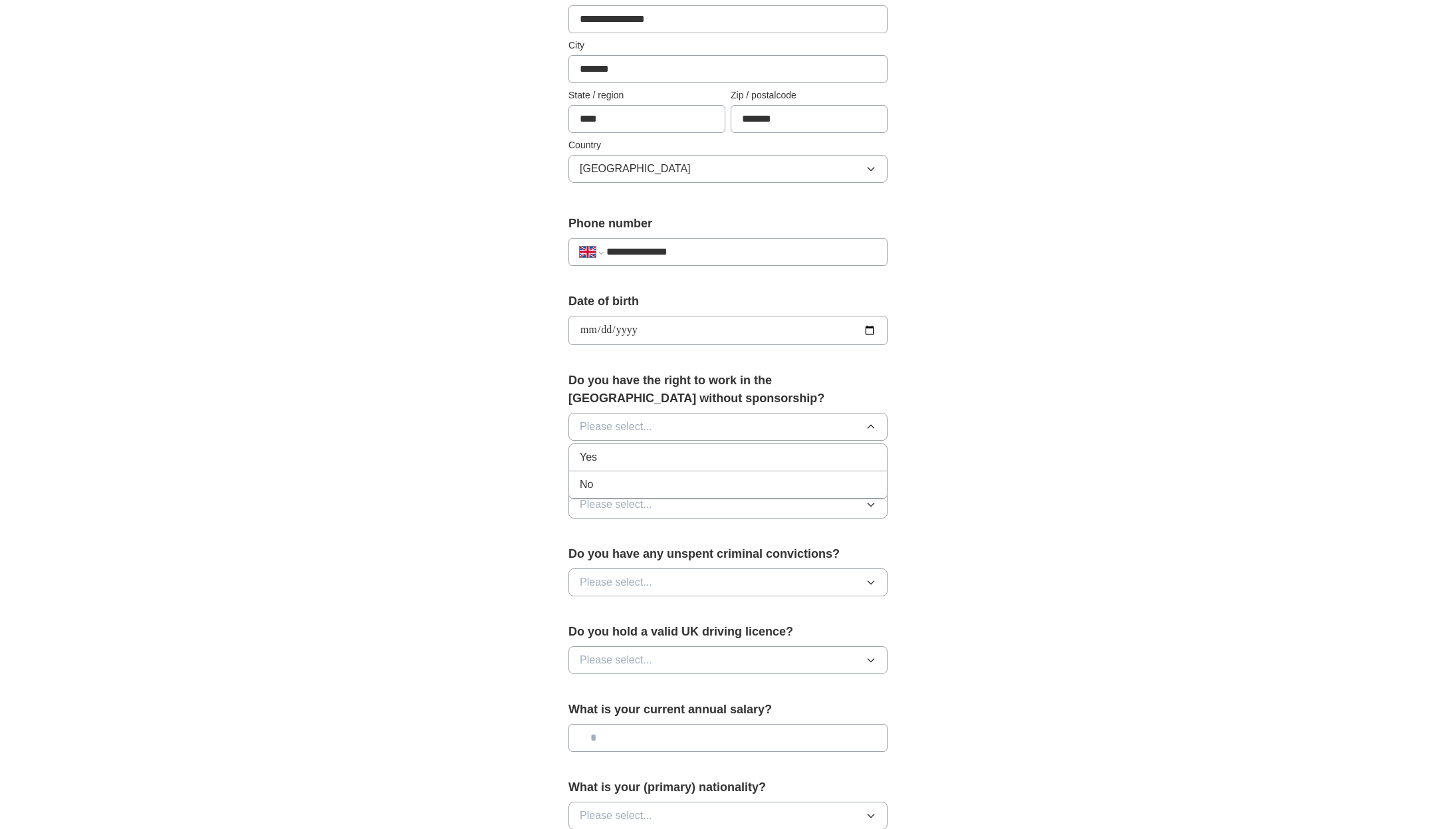
click at [805, 458] on div "Yes" at bounding box center [727, 457] width 297 height 16
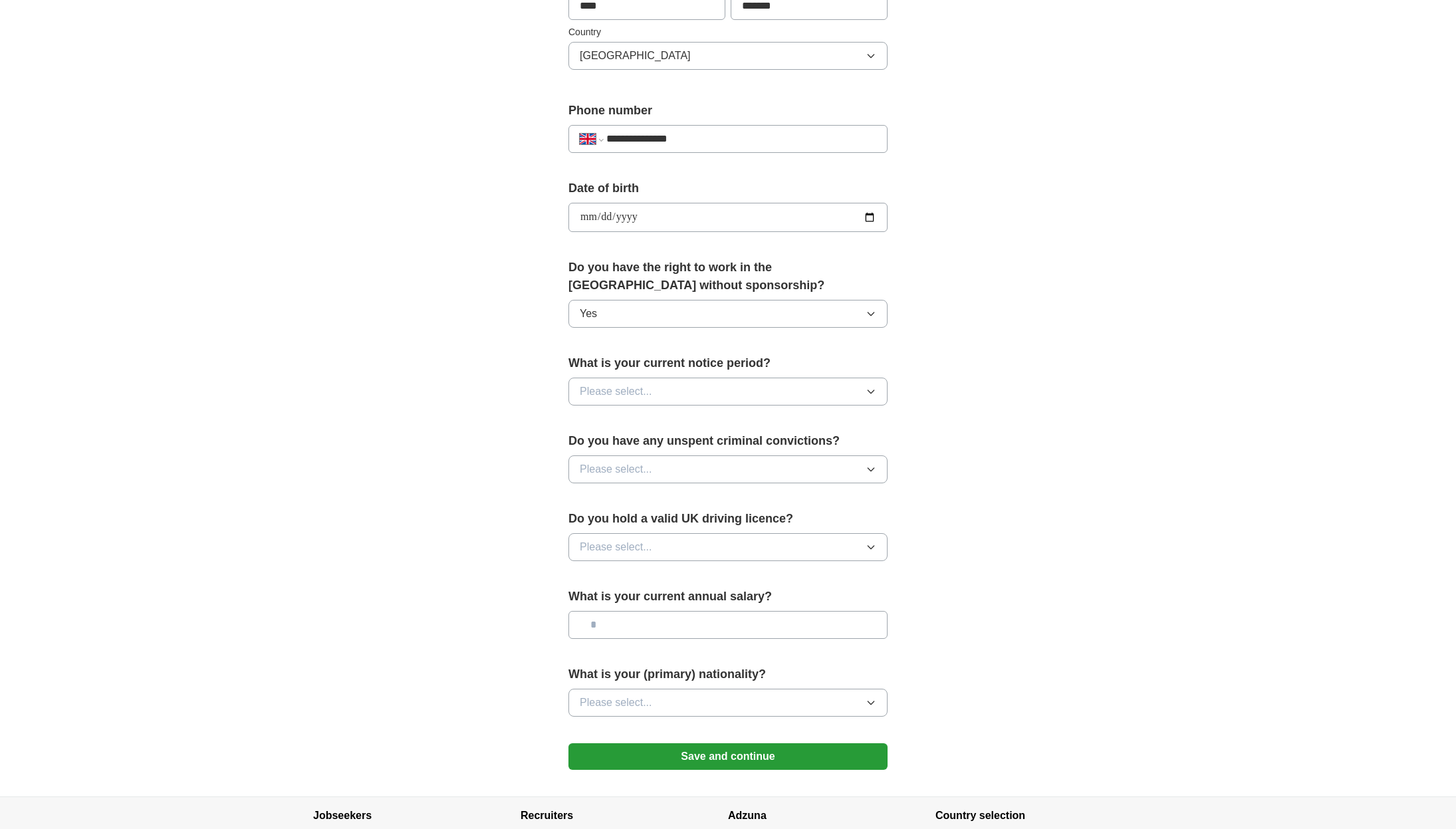
scroll to position [438, 0]
click at [869, 393] on icon "button" at bounding box center [870, 390] width 10 height 10
click at [824, 419] on div "None" at bounding box center [727, 421] width 297 height 16
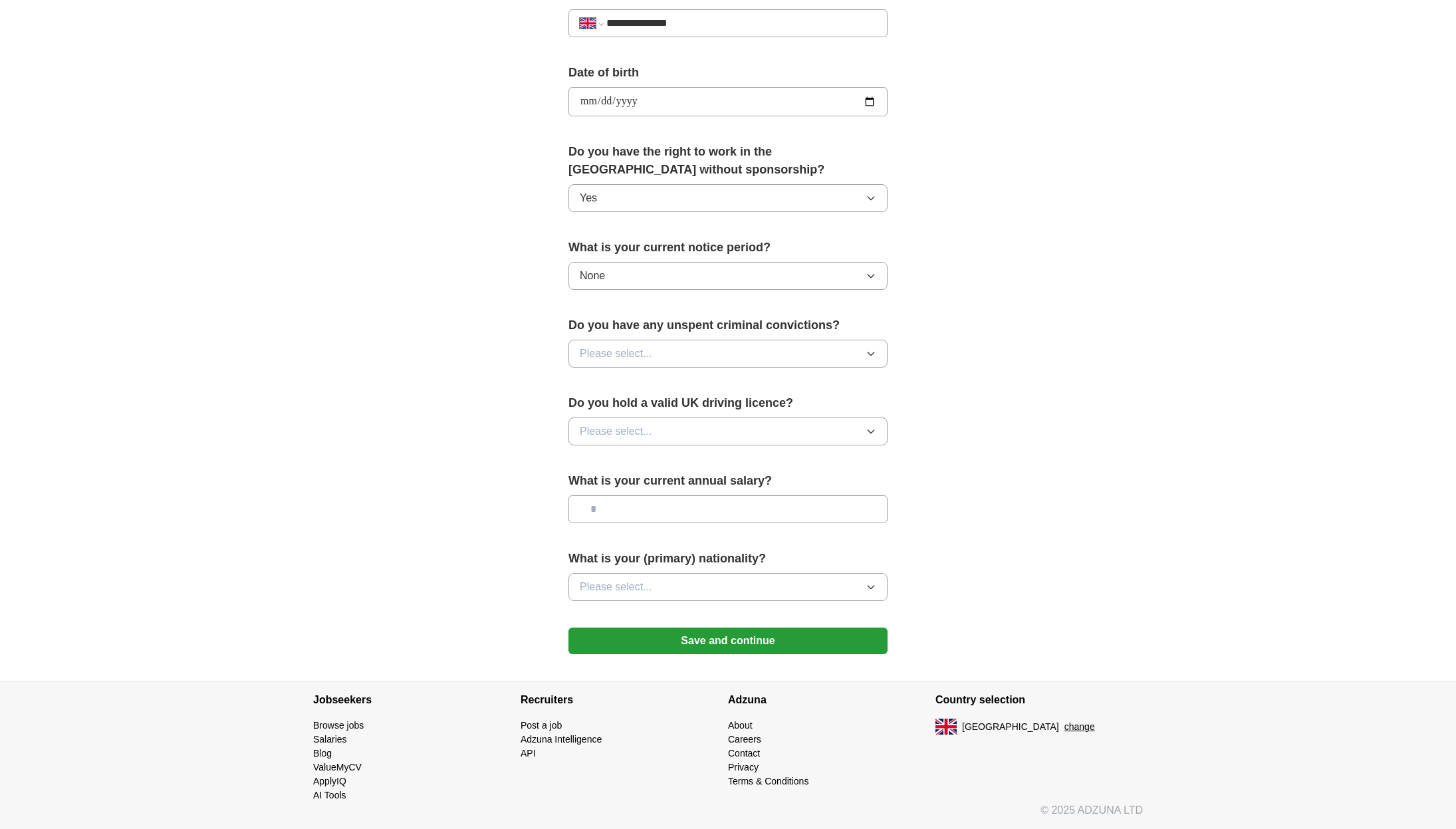
click at [871, 354] on icon "button" at bounding box center [870, 354] width 6 height 3
click at [832, 416] on div "No" at bounding box center [727, 411] width 297 height 16
click at [866, 430] on icon "button" at bounding box center [870, 431] width 10 height 10
click at [799, 466] on div "Yes" at bounding box center [727, 462] width 297 height 16
click at [870, 510] on input "text" at bounding box center [728, 509] width 319 height 28
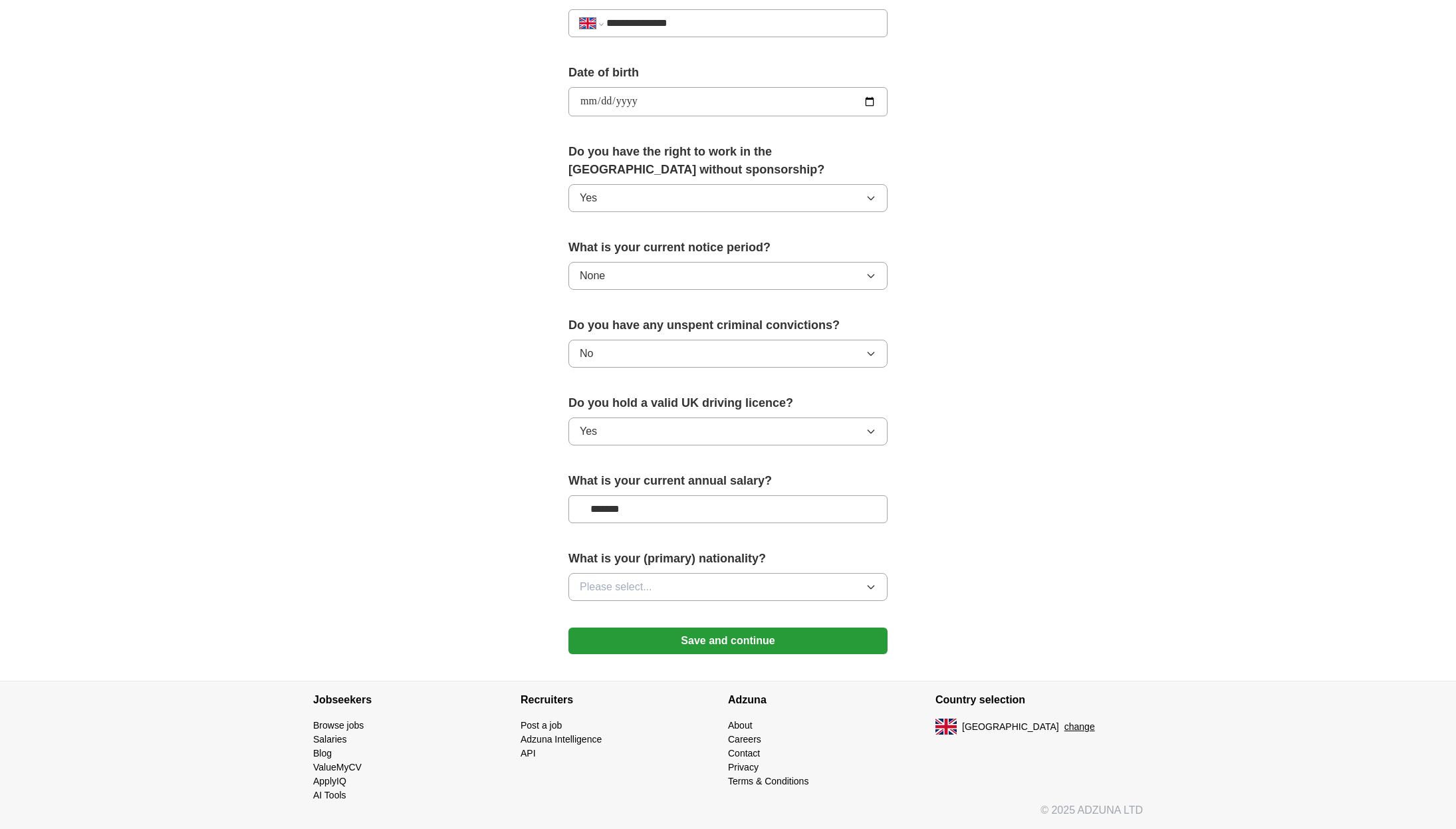
type input "*******"
click at [866, 584] on icon "button" at bounding box center [870, 586] width 10 height 10
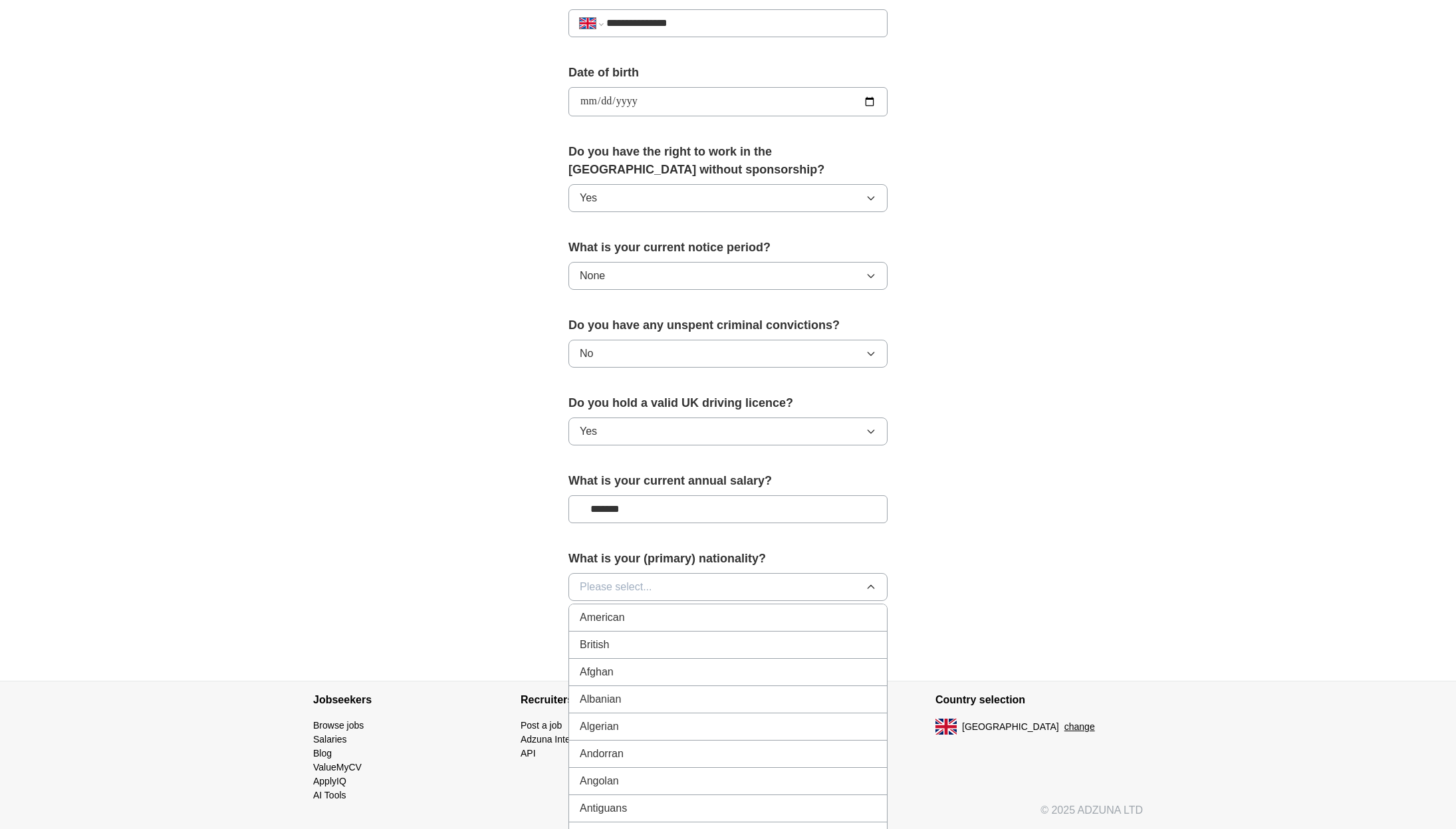
click at [831, 645] on div "British" at bounding box center [727, 644] width 297 height 16
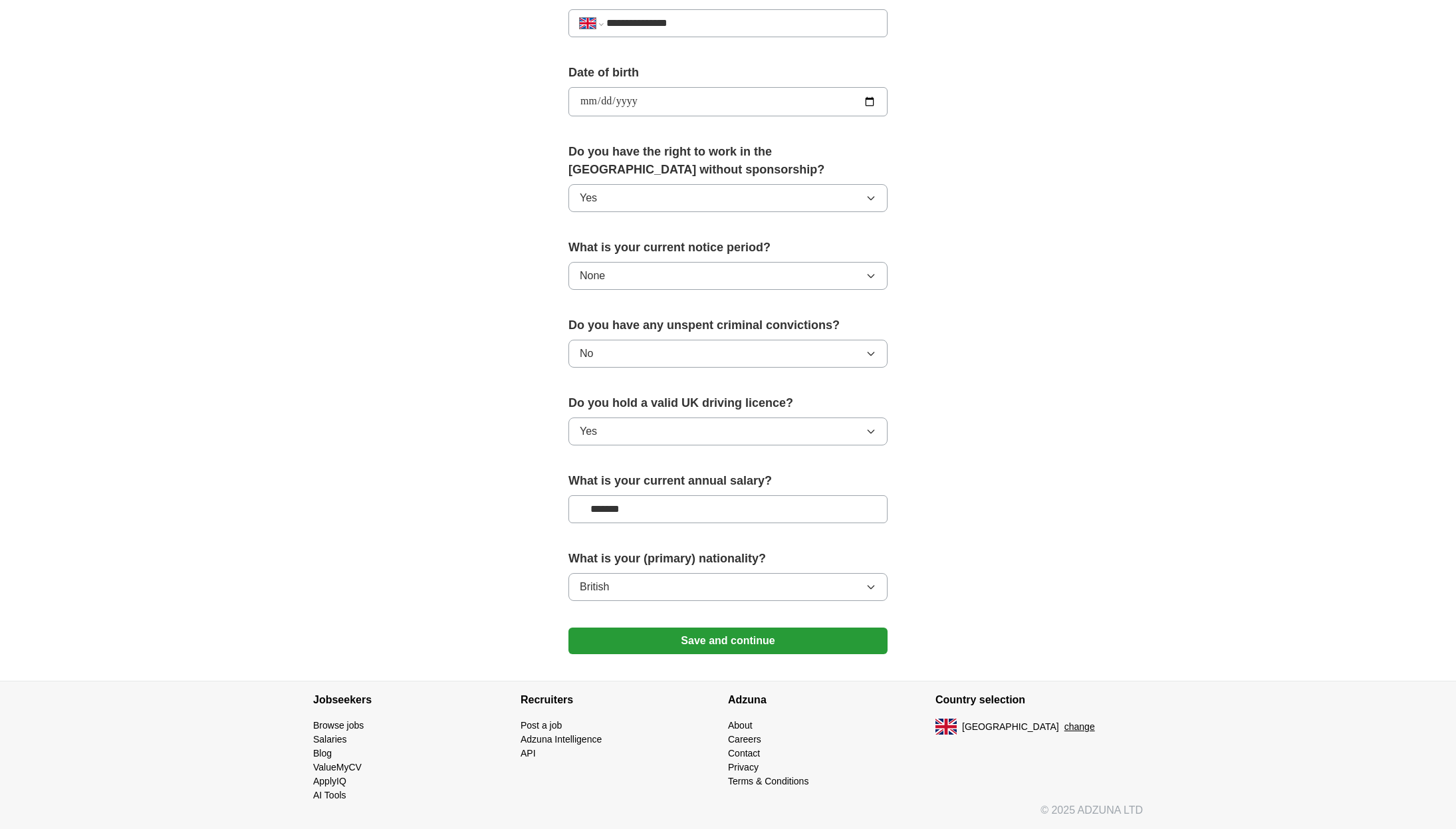
click at [817, 638] on button "Save and continue" at bounding box center [728, 640] width 319 height 27
